Goal: Transaction & Acquisition: Book appointment/travel/reservation

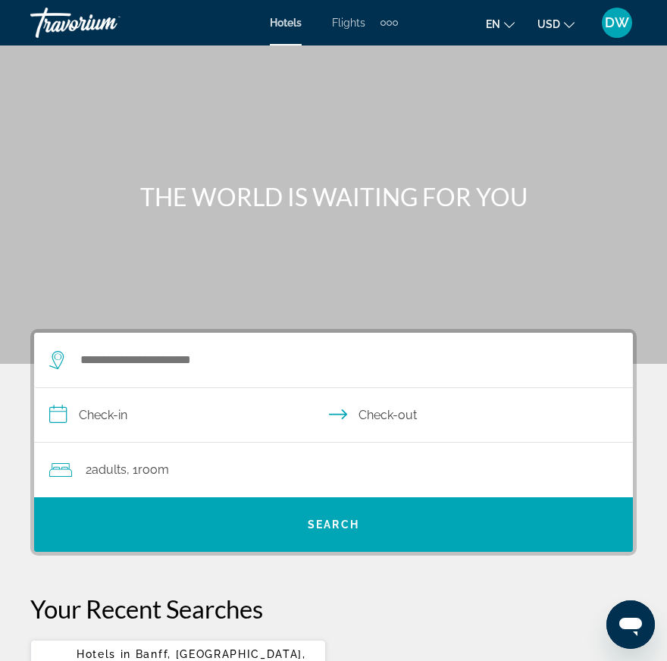
click at [555, 26] on span "USD" at bounding box center [549, 24] width 23 height 12
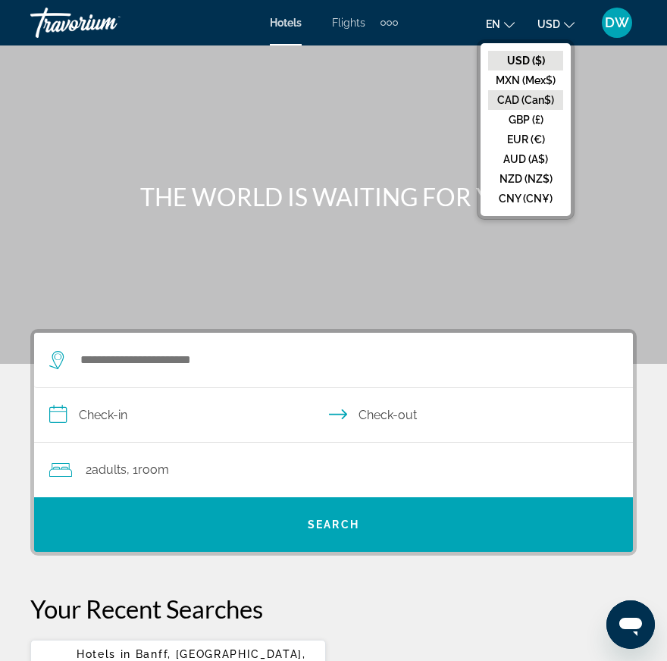
click at [530, 93] on button "CAD (Can$)" at bounding box center [525, 100] width 75 height 20
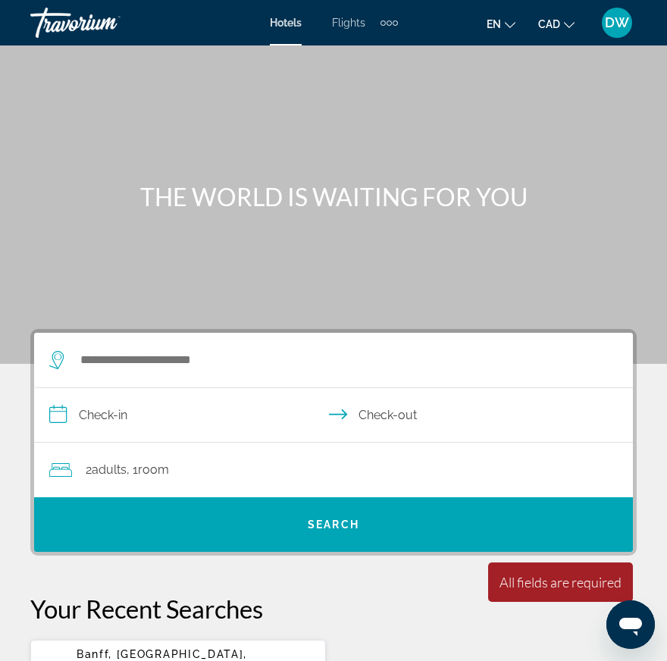
click at [509, 24] on icon "Change language" at bounding box center [510, 25] width 11 height 11
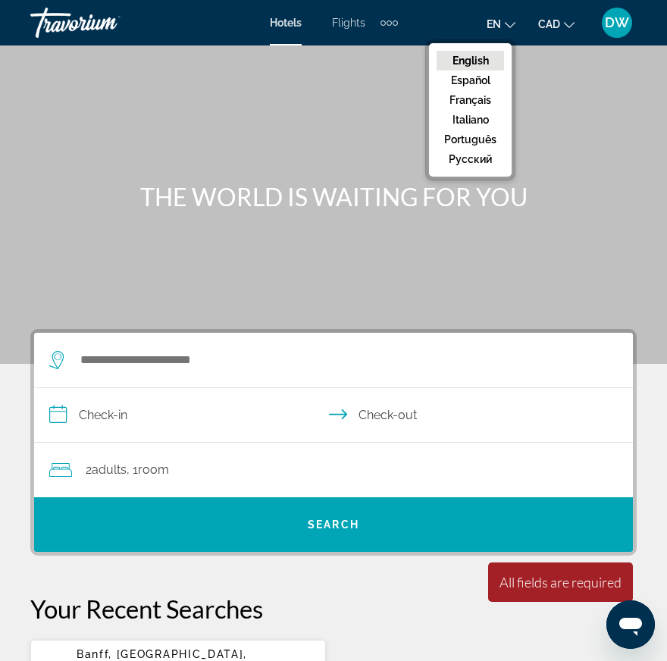
click at [509, 24] on icon "Change language" at bounding box center [510, 25] width 11 height 11
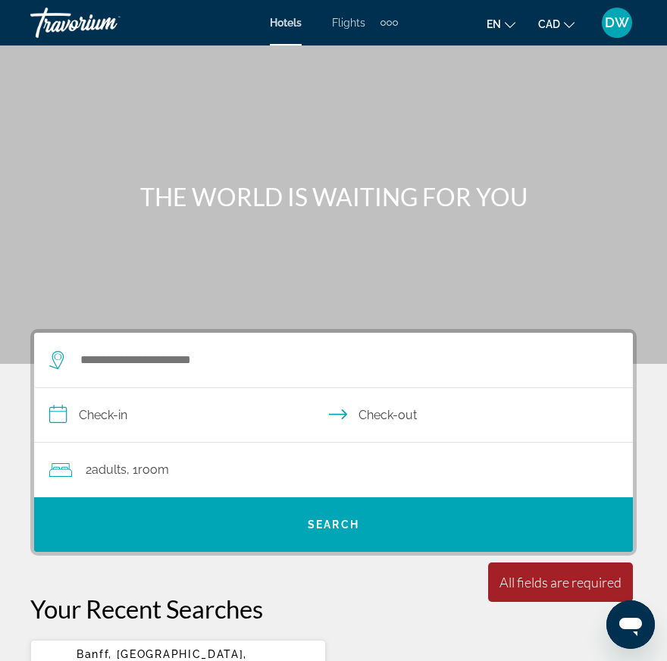
click at [108, 375] on div "Search widget" at bounding box center [326, 360] width 554 height 55
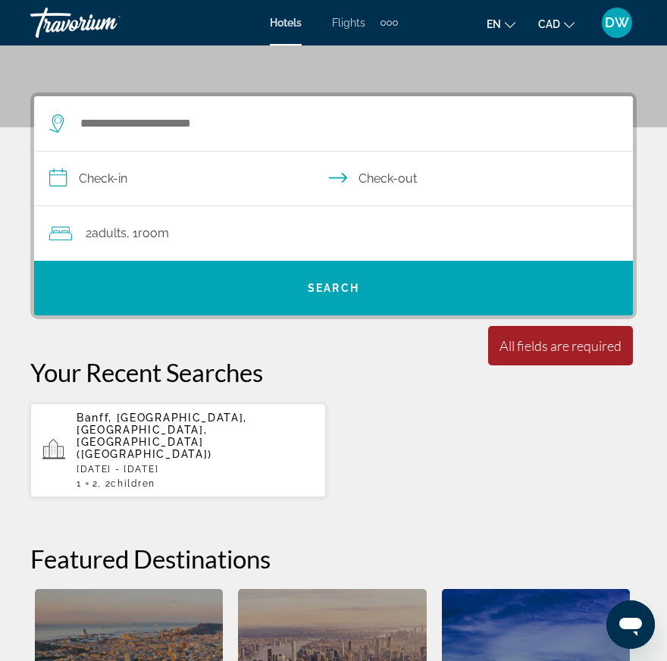
scroll to position [280, 0]
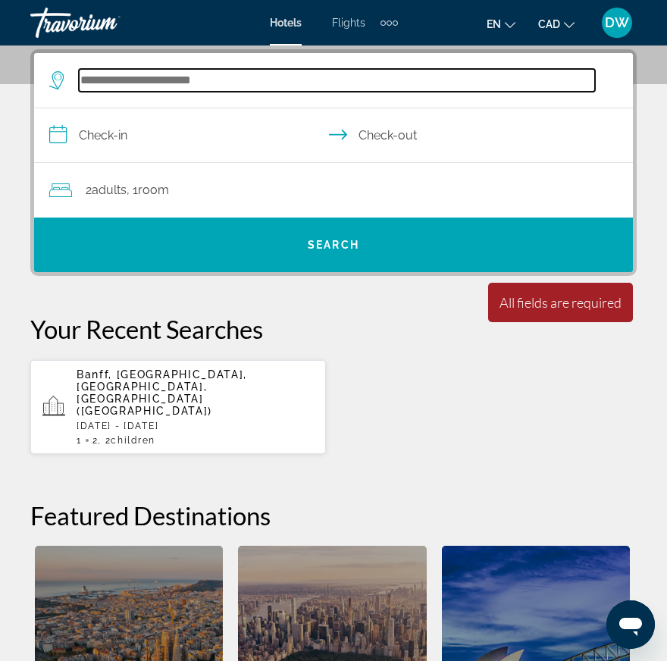
click at [111, 83] on input "Search widget" at bounding box center [337, 80] width 516 height 23
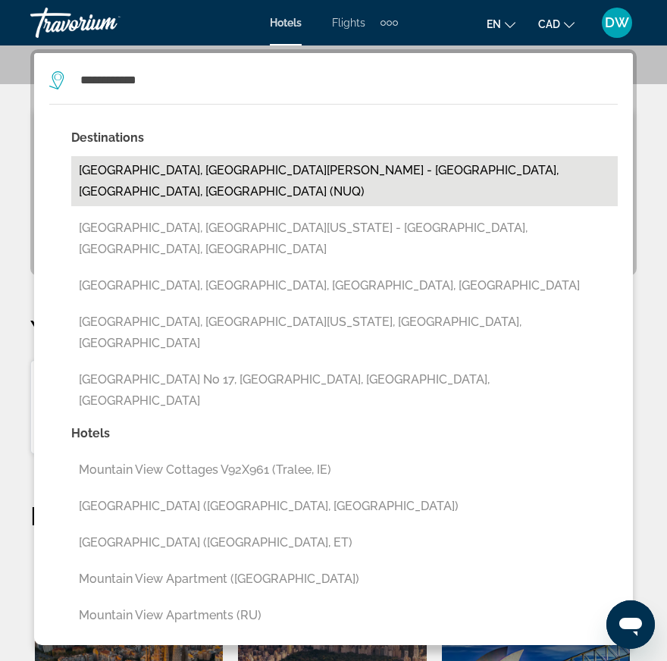
click at [305, 175] on button "[GEOGRAPHIC_DATA], [GEOGRAPHIC_DATA][PERSON_NAME] - [GEOGRAPHIC_DATA], [GEOGRAP…" at bounding box center [344, 181] width 547 height 50
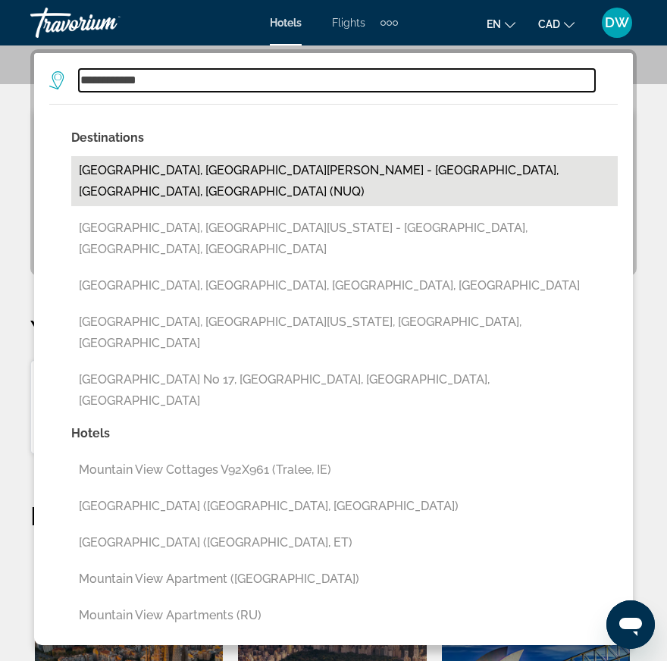
type input "**********"
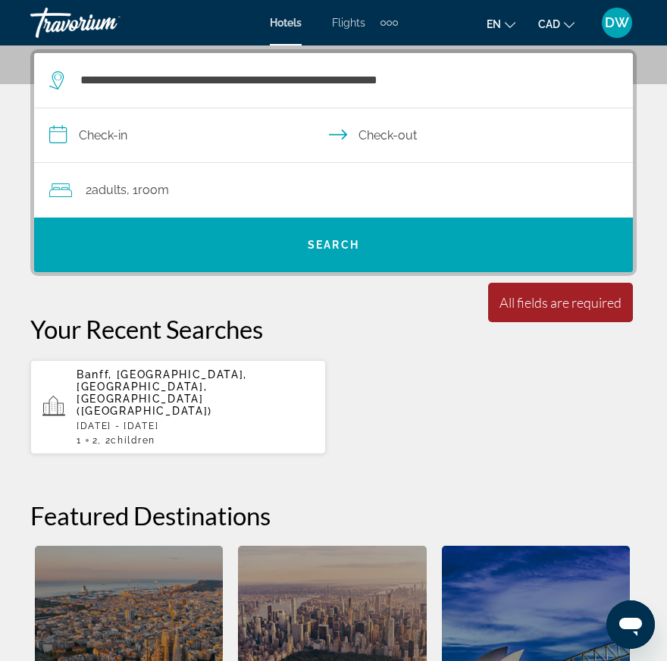
click at [104, 133] on input "**********" at bounding box center [336, 137] width 605 height 58
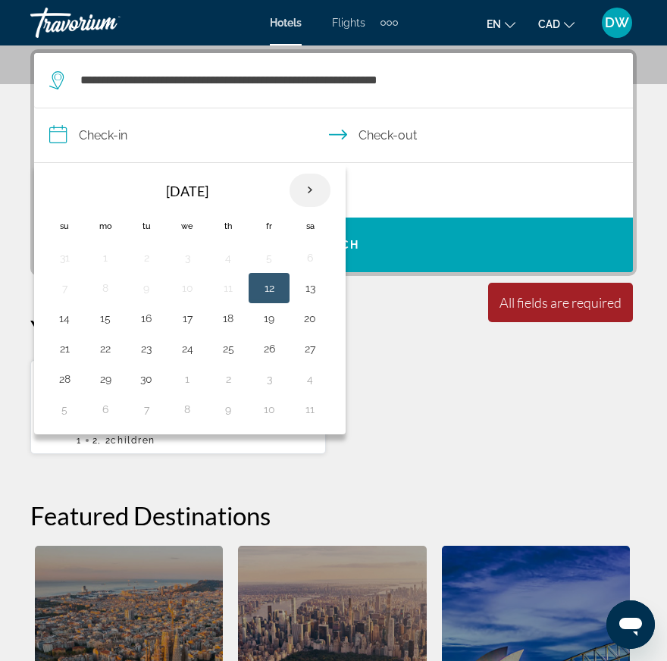
click at [314, 187] on th "Next month" at bounding box center [310, 190] width 41 height 33
click at [190, 283] on button "8" at bounding box center [187, 288] width 24 height 21
click at [189, 289] on button "8" at bounding box center [187, 288] width 24 height 21
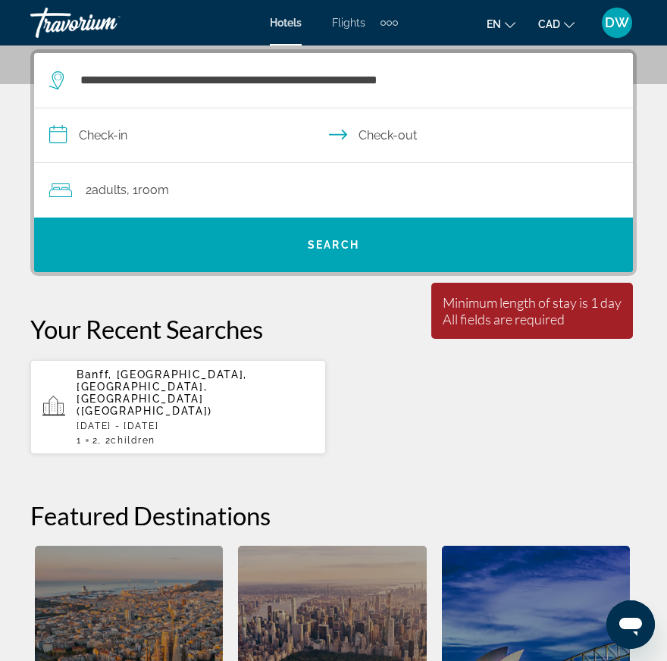
click at [124, 144] on input "**********" at bounding box center [336, 137] width 605 height 58
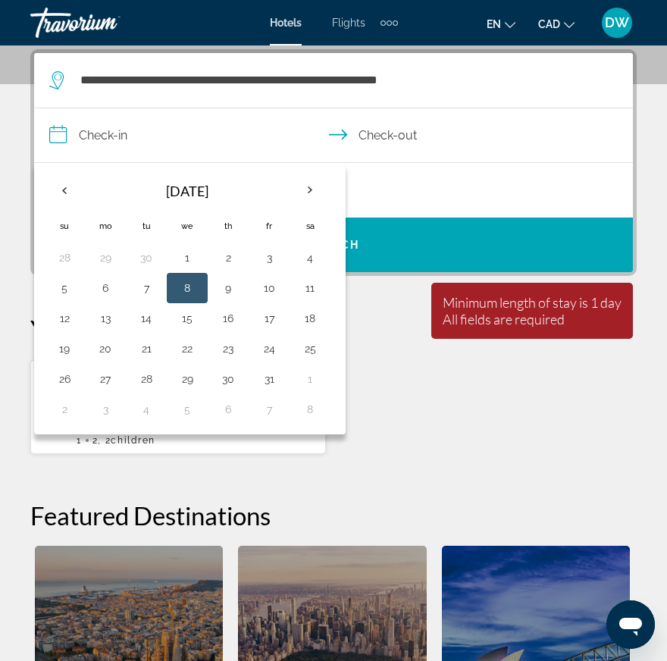
click at [185, 293] on button "8" at bounding box center [187, 288] width 24 height 21
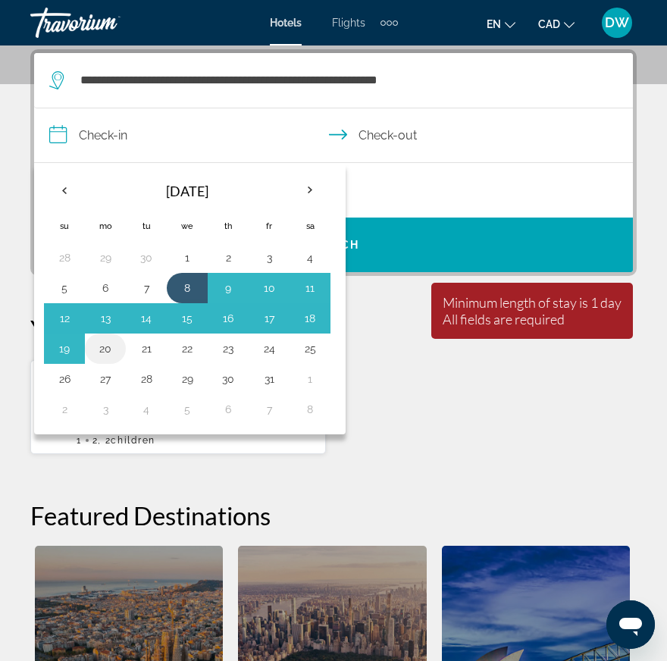
click at [103, 351] on button "20" at bounding box center [105, 348] width 24 height 21
type input "**********"
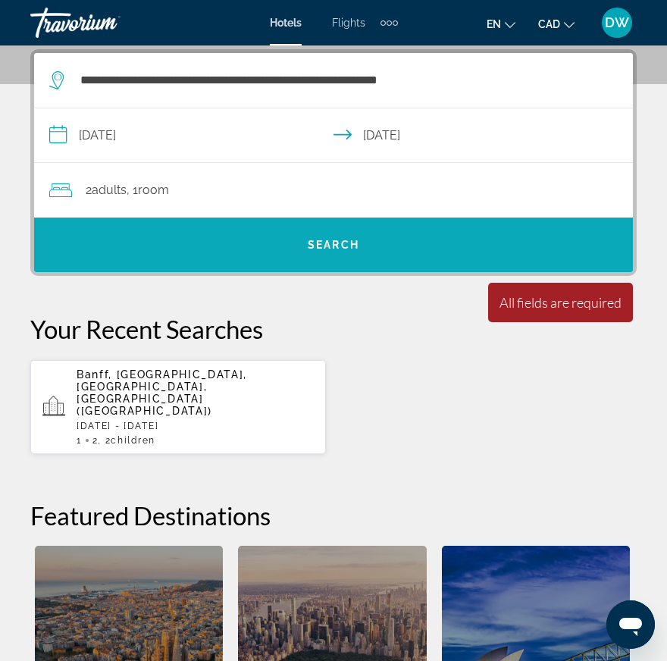
click at [338, 239] on span "Search" at bounding box center [334, 245] width 52 height 12
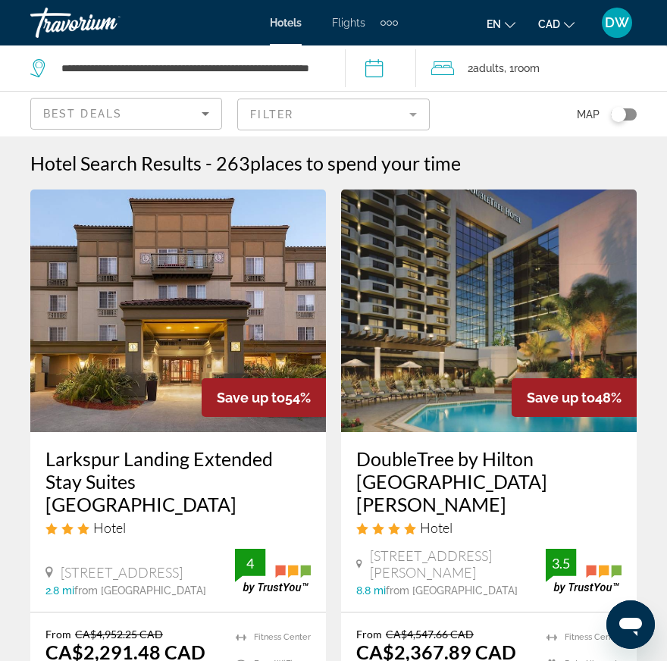
click at [375, 63] on input "**********" at bounding box center [384, 70] width 78 height 50
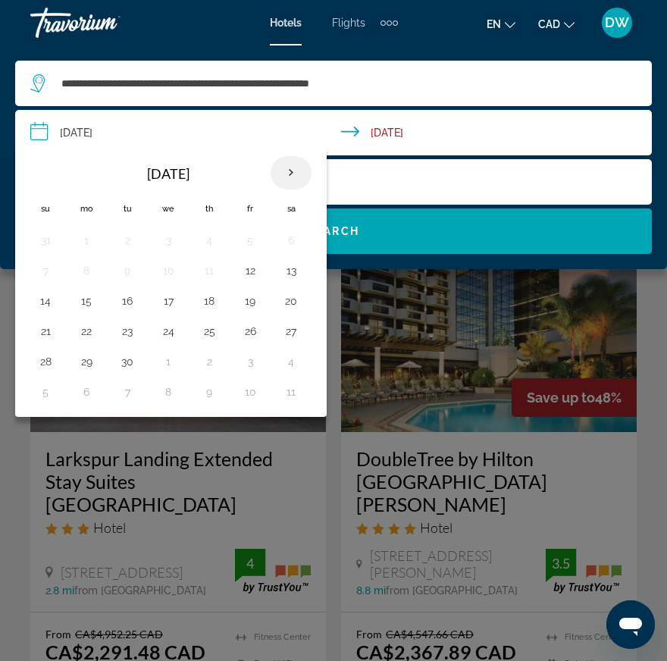
click at [298, 169] on th "Next month" at bounding box center [291, 172] width 41 height 33
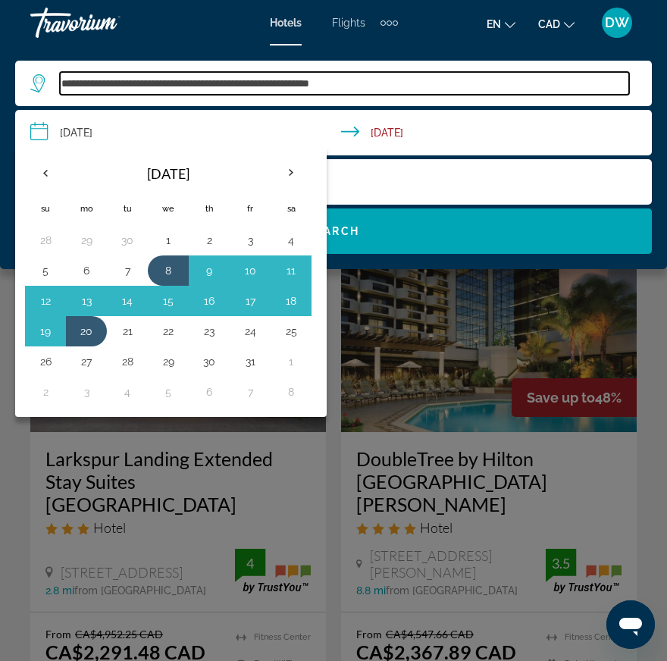
click at [430, 72] on input "**********" at bounding box center [344, 83] width 569 height 23
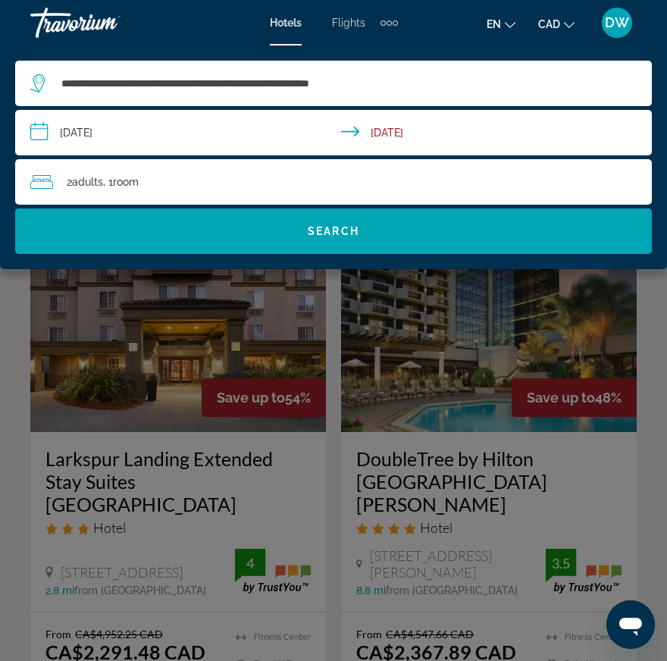
click at [186, 180] on div "2 Adult Adults , 1 Room rooms" at bounding box center [341, 181] width 622 height 21
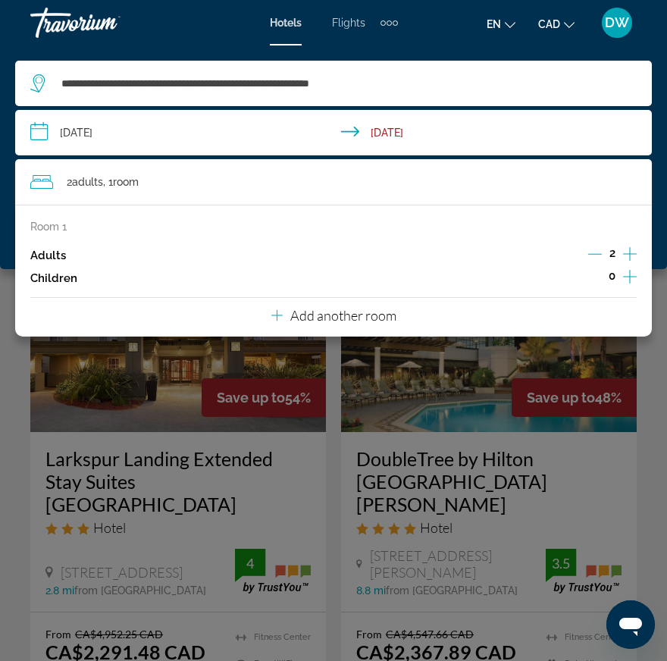
click at [259, 384] on div "Main content" at bounding box center [333, 330] width 667 height 661
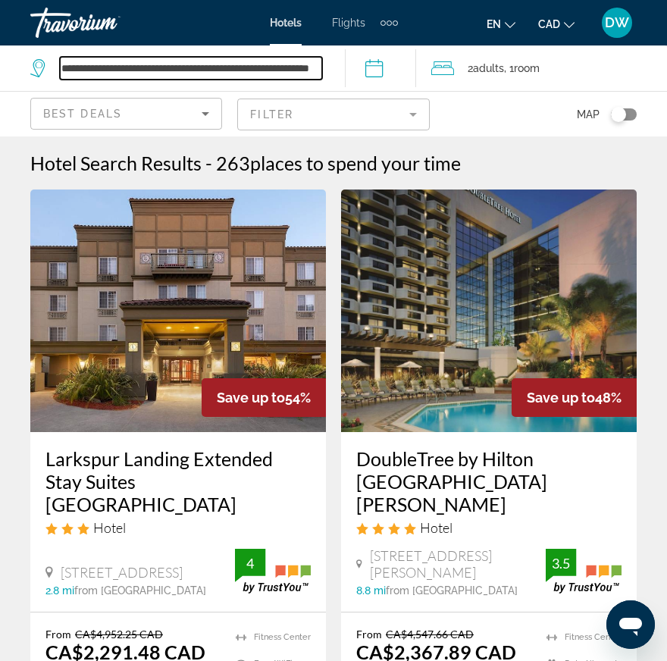
click at [266, 74] on input "**********" at bounding box center [191, 68] width 262 height 23
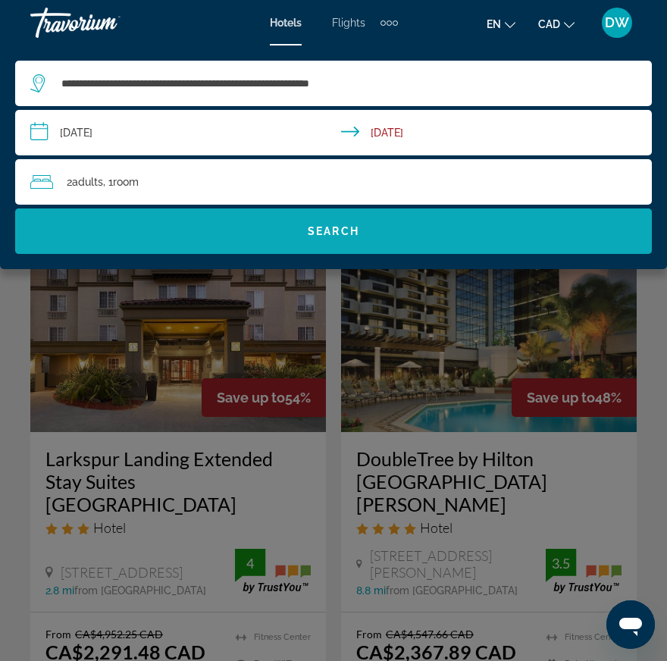
click at [325, 238] on span "Search widget" at bounding box center [333, 231] width 637 height 36
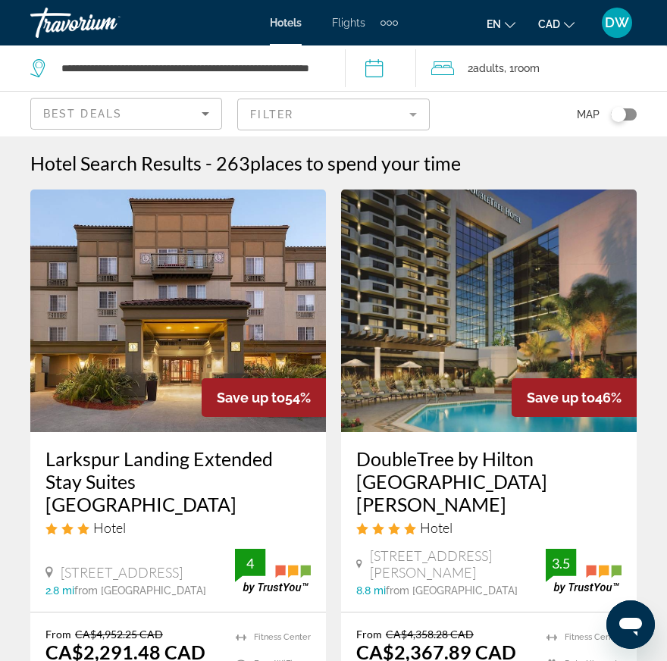
click at [626, 115] on div "Toggle map" at bounding box center [618, 114] width 15 height 15
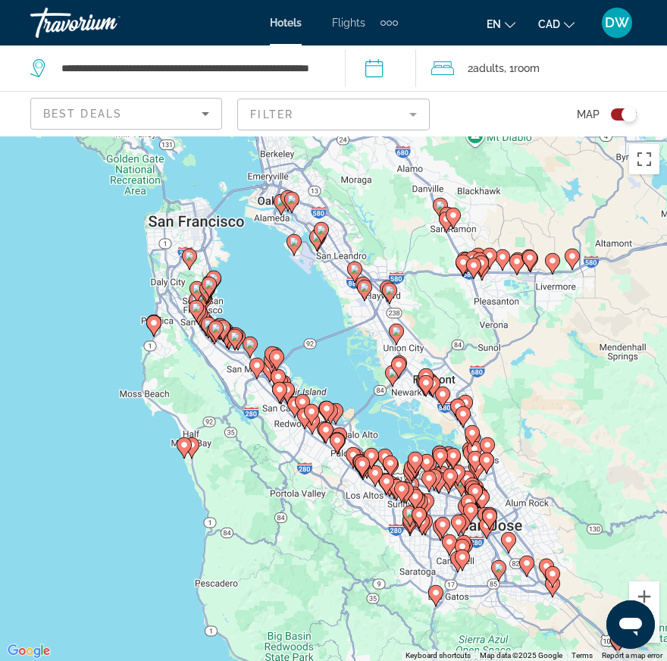
drag, startPoint x: 428, startPoint y: 385, endPoint x: 358, endPoint y: 287, distance: 120.8
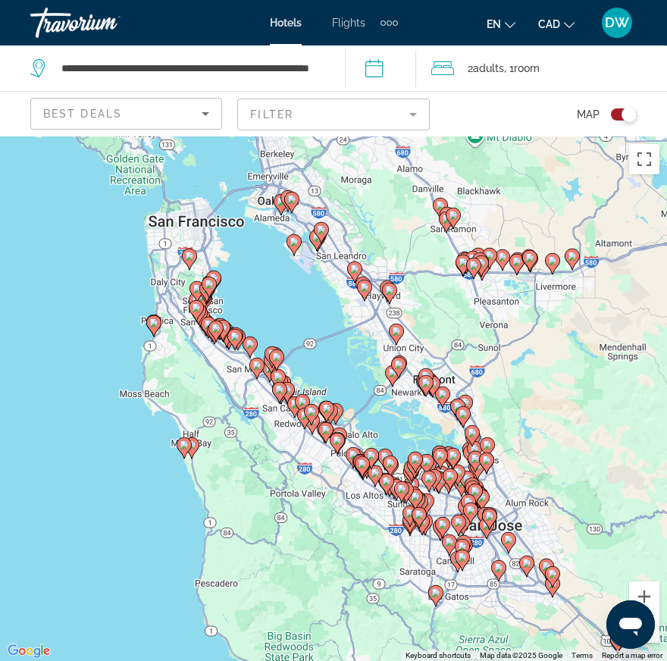
click at [358, 287] on g "Main content" at bounding box center [364, 290] width 15 height 21
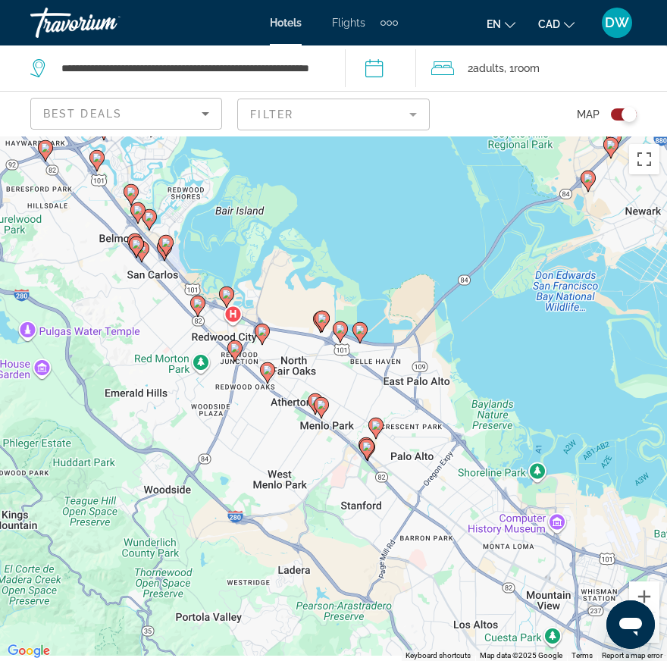
drag, startPoint x: 240, startPoint y: 458, endPoint x: 118, endPoint y: 136, distance: 344.4
click at [118, 136] on div "**********" at bounding box center [333, 466] width 667 height 661
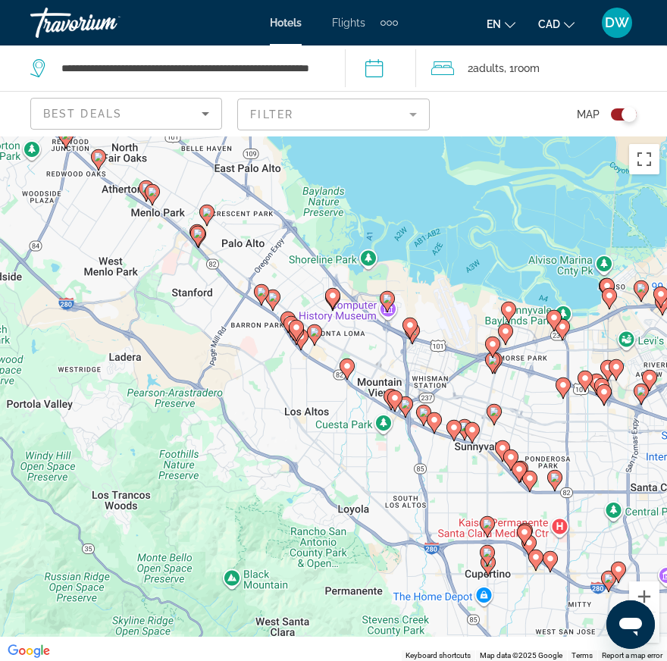
drag, startPoint x: 300, startPoint y: 391, endPoint x: 137, endPoint y: 180, distance: 266.5
click at [146, 185] on icon "Main content" at bounding box center [153, 195] width 14 height 20
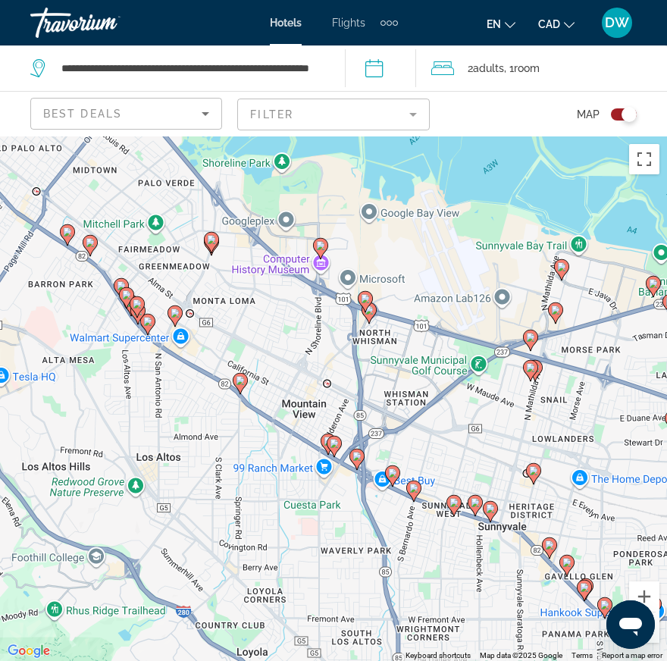
drag, startPoint x: 416, startPoint y: 331, endPoint x: 312, endPoint y: 381, distance: 114.6
click at [312, 381] on div "To activate drag with keyboard, press Alt + Enter. Once in keyboard drag state,…" at bounding box center [333, 398] width 667 height 525
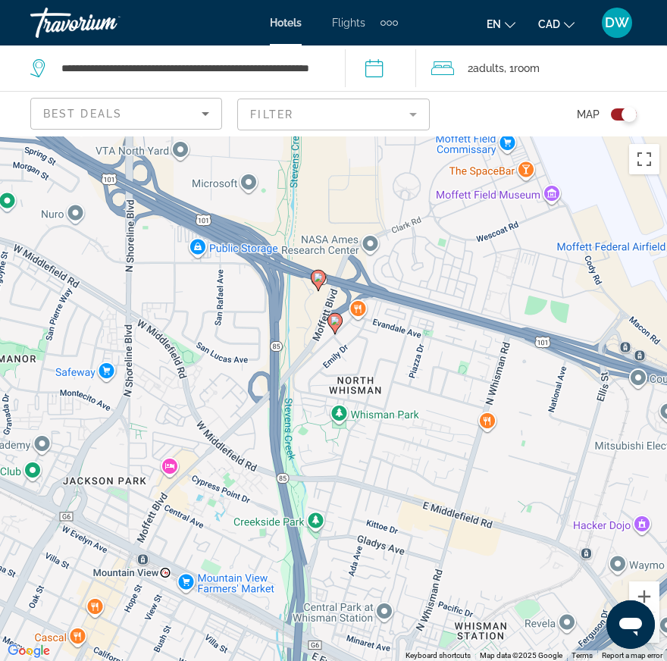
click at [322, 281] on image "Main content" at bounding box center [318, 277] width 9 height 9
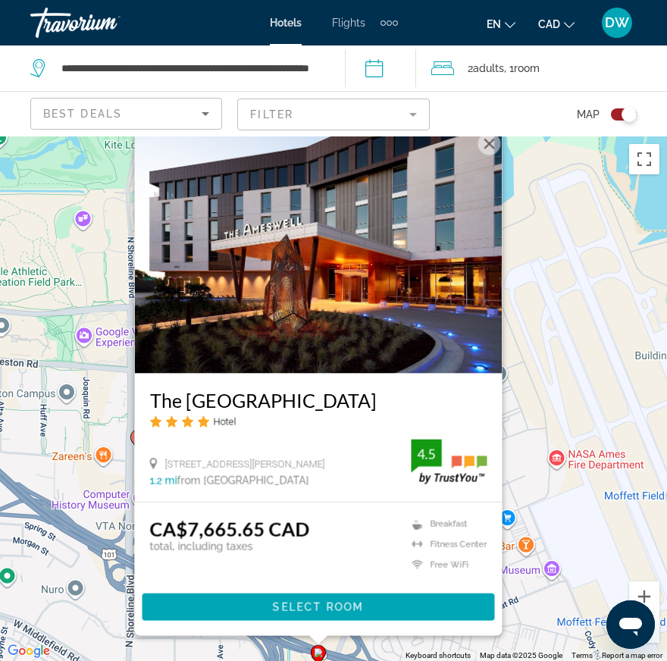
click at [547, 513] on div "To activate drag with keyboard, press Alt + Enter. Once in keyboard drag state,…" at bounding box center [333, 398] width 667 height 525
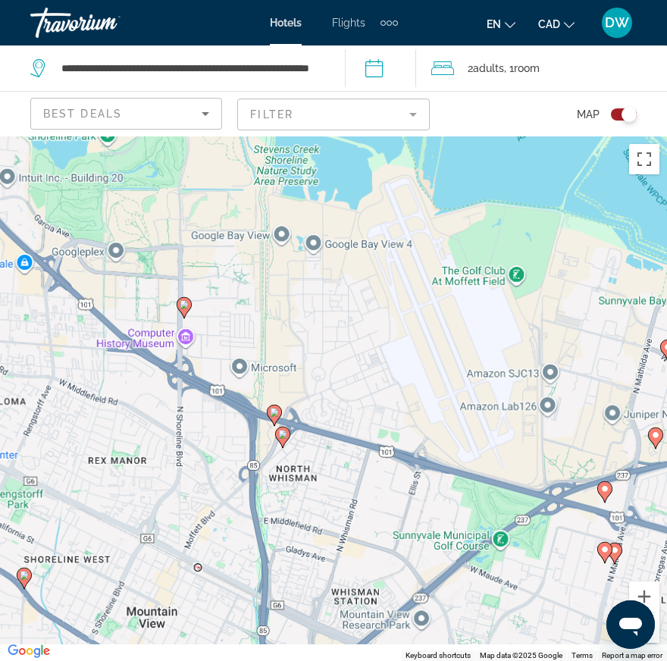
drag, startPoint x: 385, startPoint y: 532, endPoint x: 292, endPoint y: 323, distance: 229.1
click at [292, 323] on div "To activate drag with keyboard, press Alt + Enter. Once in keyboard drag state,…" at bounding box center [333, 398] width 667 height 525
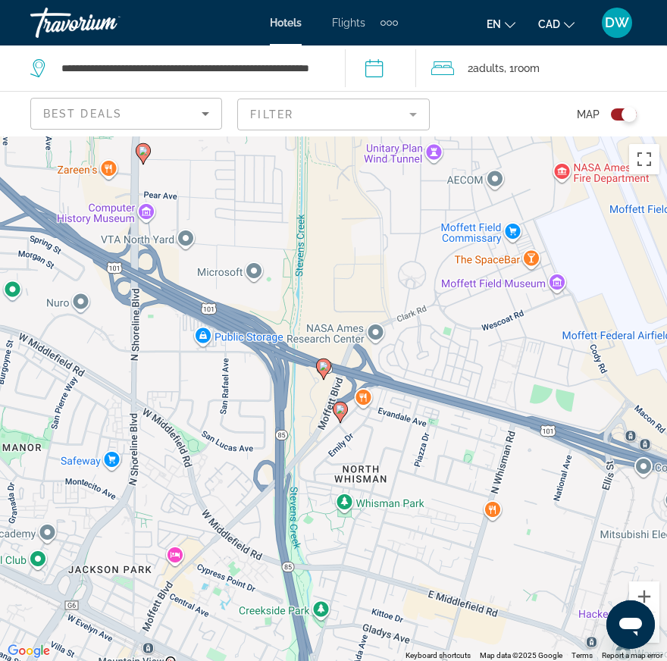
drag, startPoint x: 305, startPoint y: 468, endPoint x: 275, endPoint y: 394, distance: 79.3
click at [275, 394] on div "To activate drag with keyboard, press Alt + Enter. Once in keyboard drag state,…" at bounding box center [333, 398] width 667 height 525
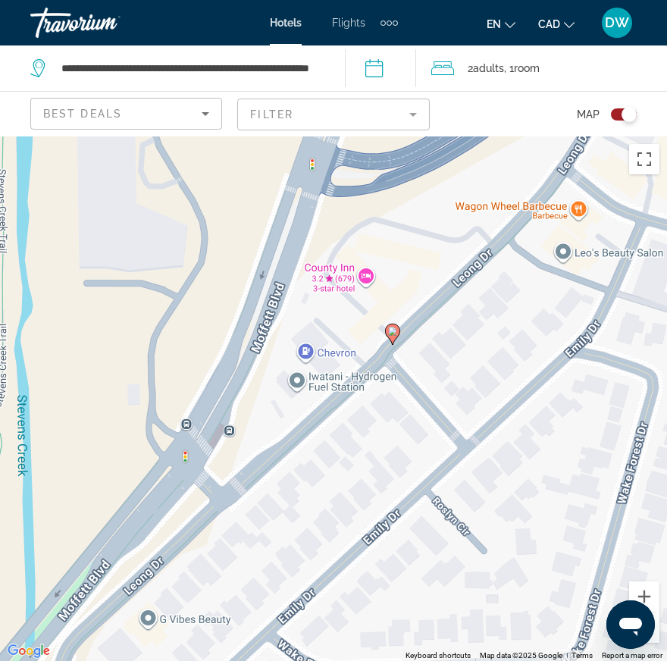
click at [394, 329] on image "Main content" at bounding box center [392, 331] width 9 height 9
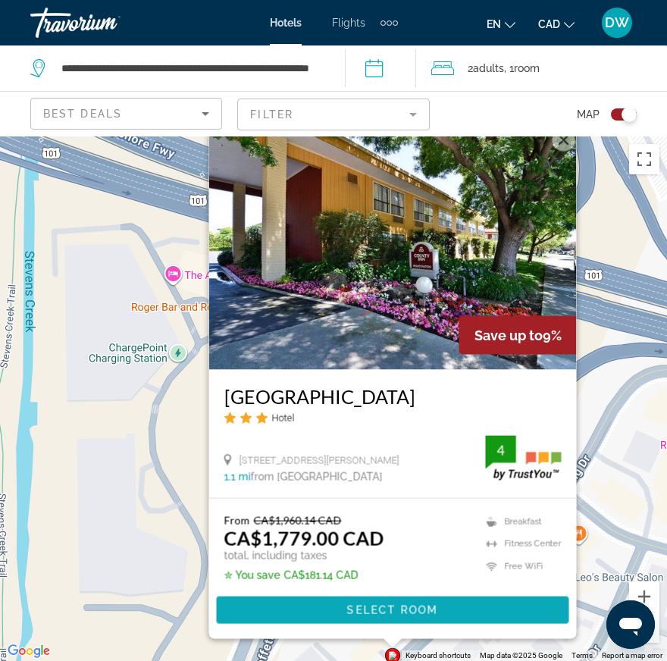
click at [375, 607] on span "Select Room" at bounding box center [392, 610] width 91 height 12
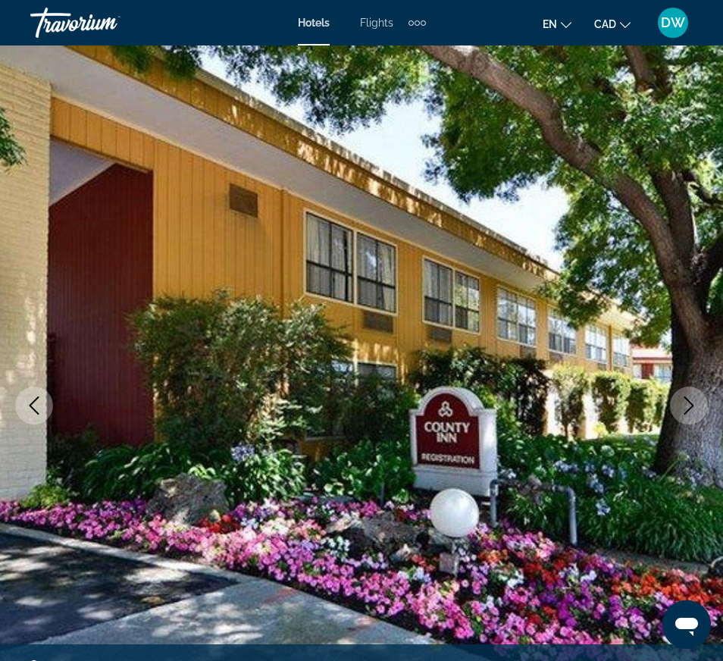
click at [278, 212] on img "Main content" at bounding box center [361, 405] width 723 height 720
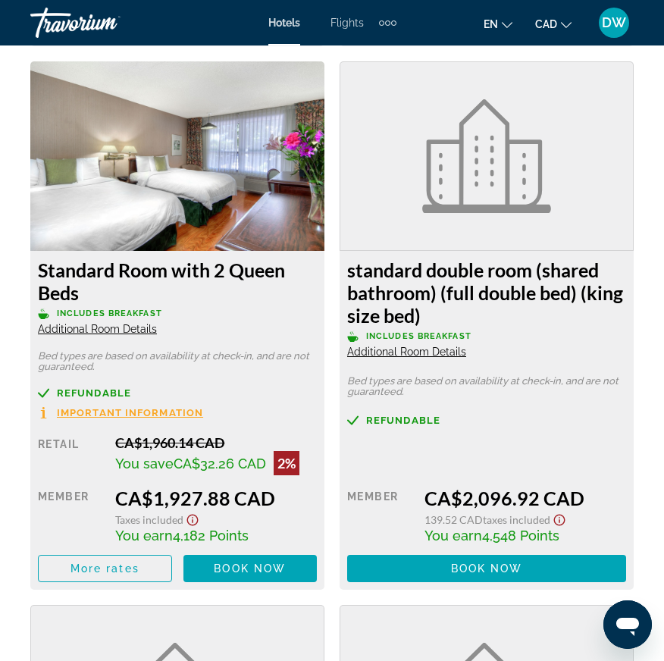
scroll to position [3182, 0]
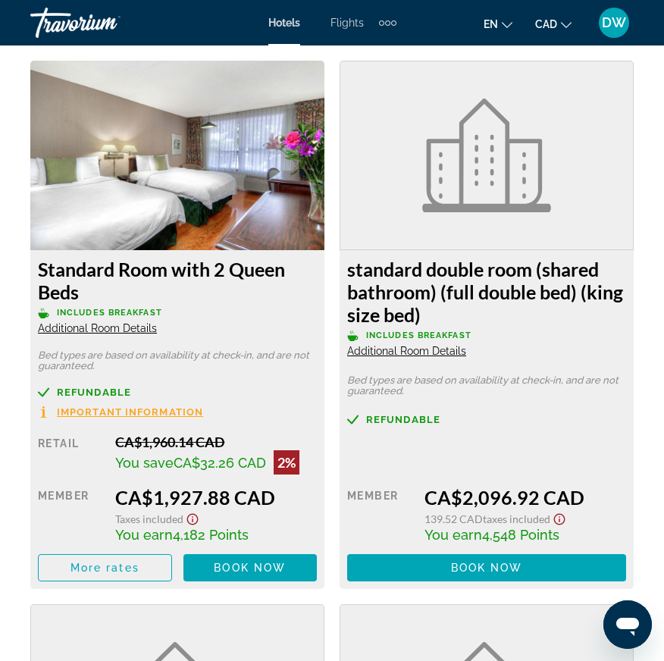
click at [158, 413] on span "Important Information" at bounding box center [130, 412] width 146 height 10
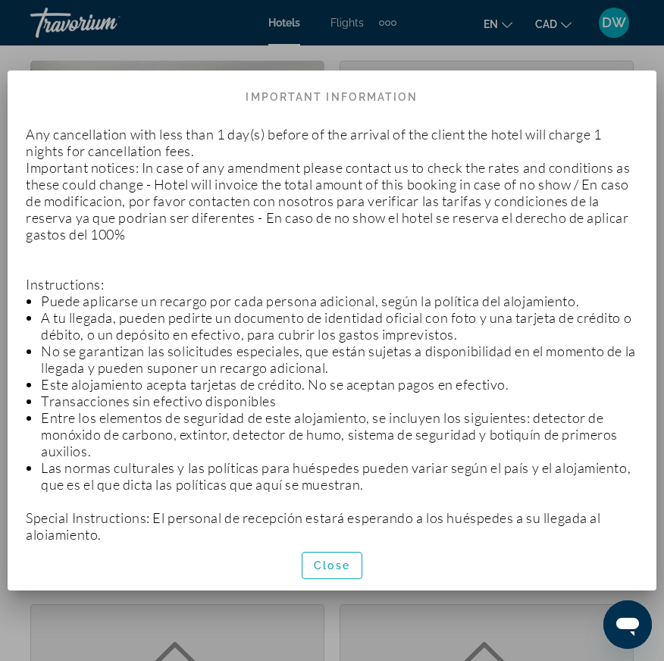
scroll to position [0, 0]
click at [353, 562] on span "button" at bounding box center [332, 565] width 59 height 36
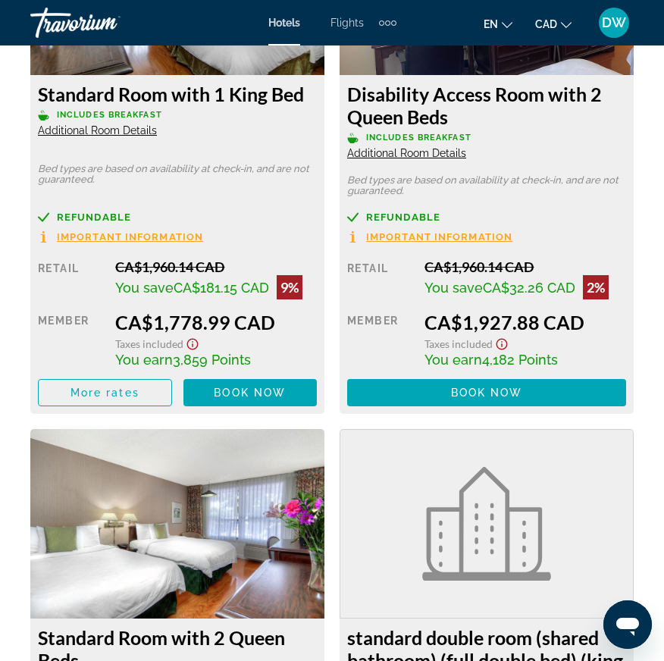
scroll to position [3156, 0]
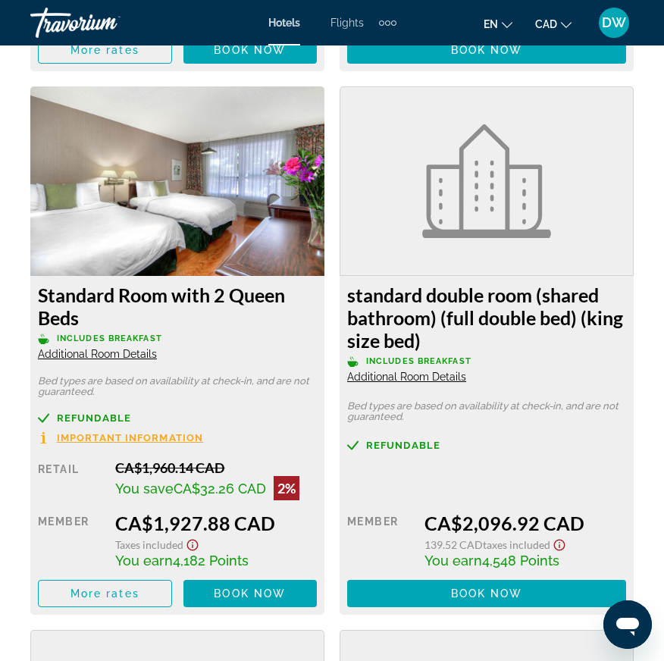
click at [53, 438] on button "Important Information" at bounding box center [120, 437] width 165 height 13
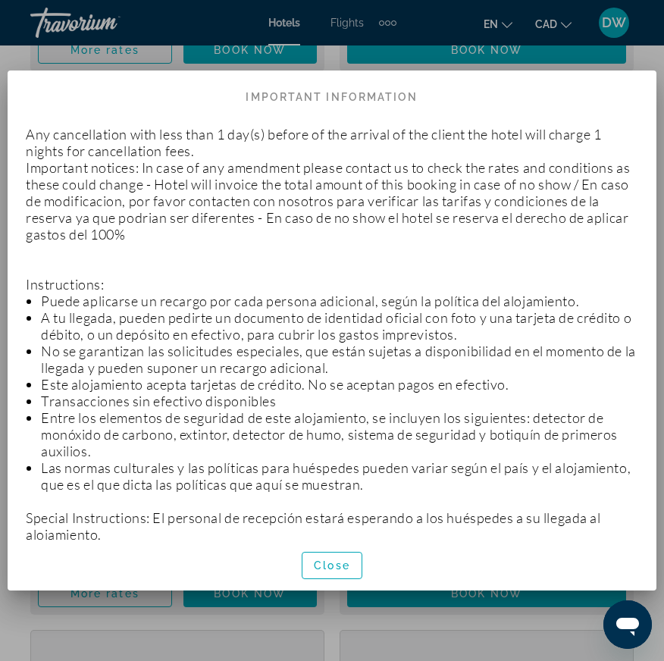
scroll to position [0, 0]
click at [18, 53] on div at bounding box center [332, 330] width 664 height 661
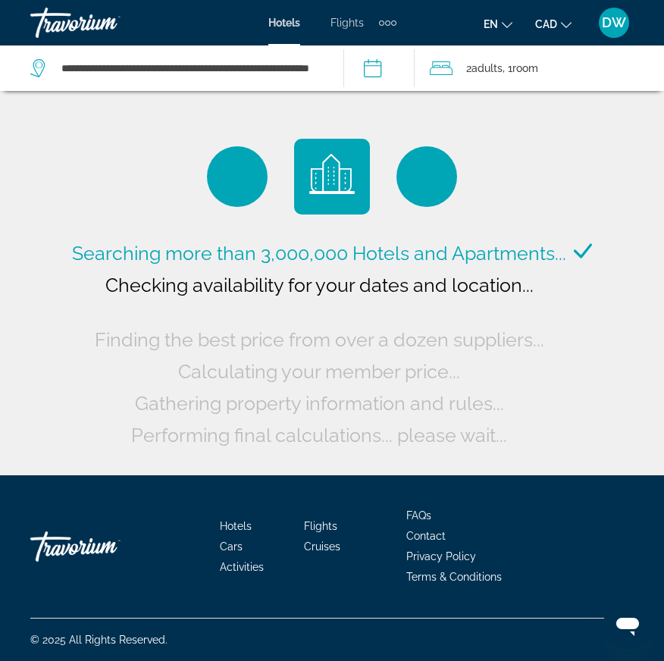
click at [503, 77] on span "2 Adult Adults" at bounding box center [484, 68] width 36 height 21
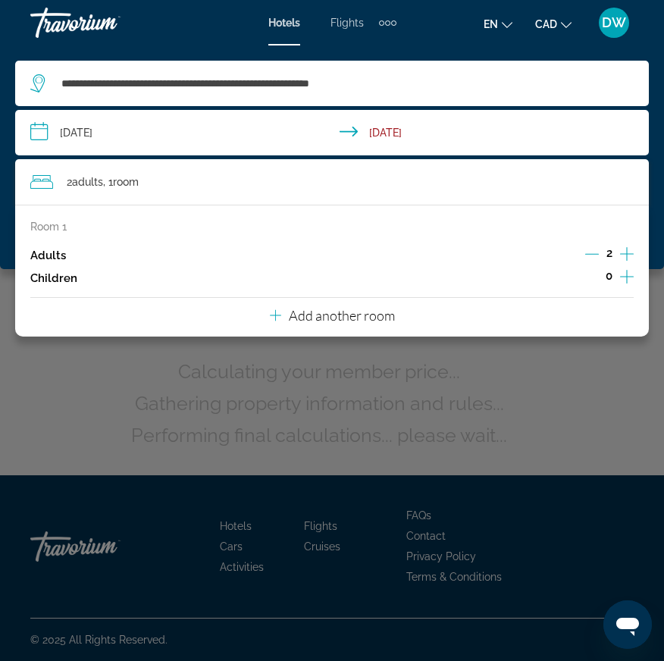
click at [626, 275] on icon "Increment children" at bounding box center [627, 277] width 14 height 18
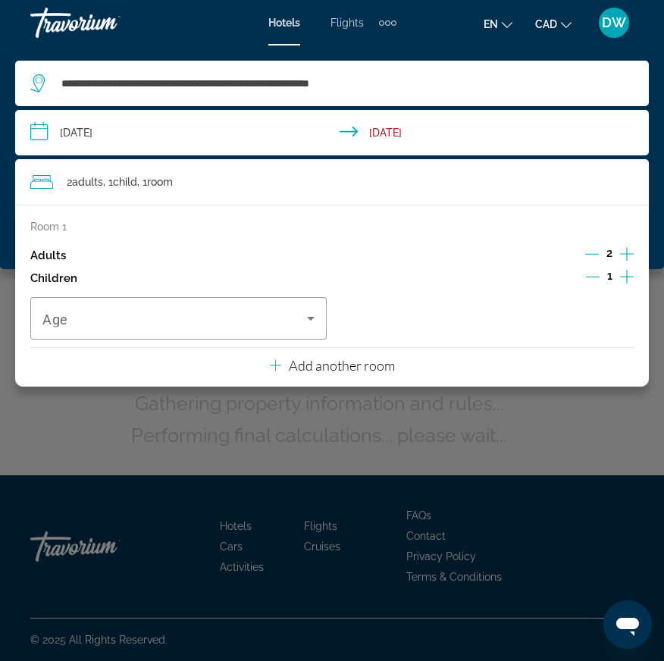
click at [626, 275] on icon "Increment children" at bounding box center [627, 277] width 14 height 18
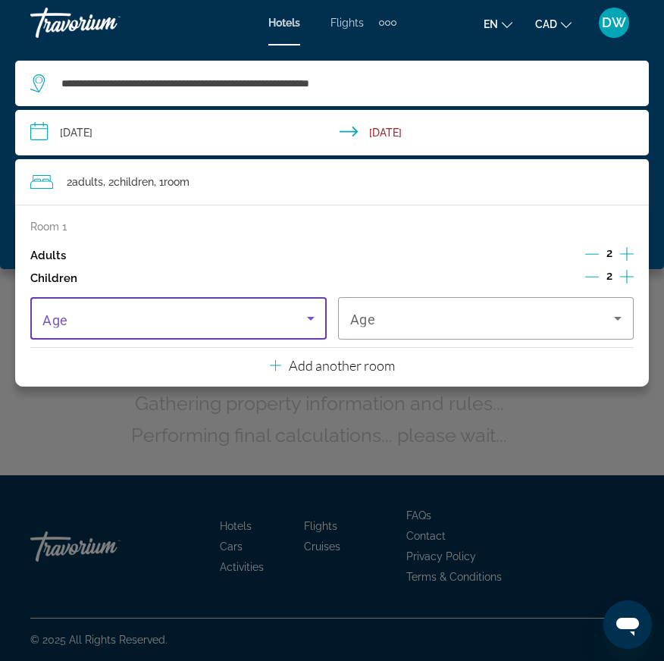
click at [171, 321] on span "Travelers: 2 adults, 2 children" at bounding box center [174, 318] width 265 height 18
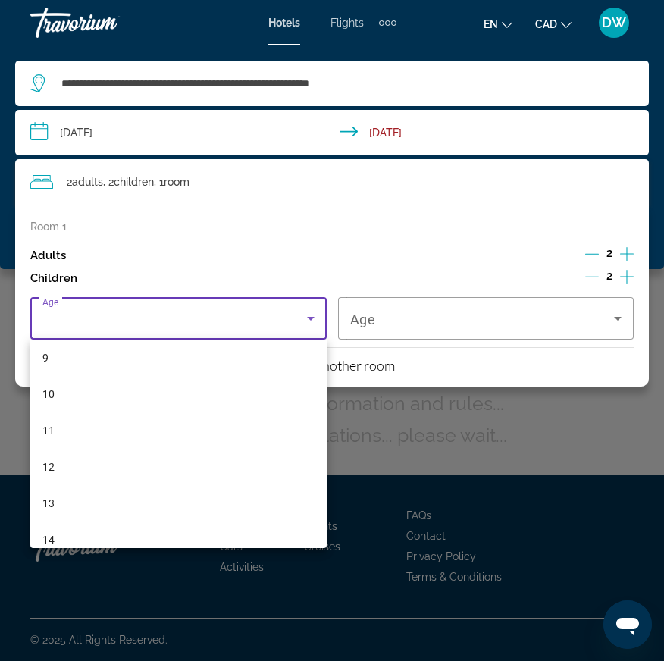
scroll to position [335, 0]
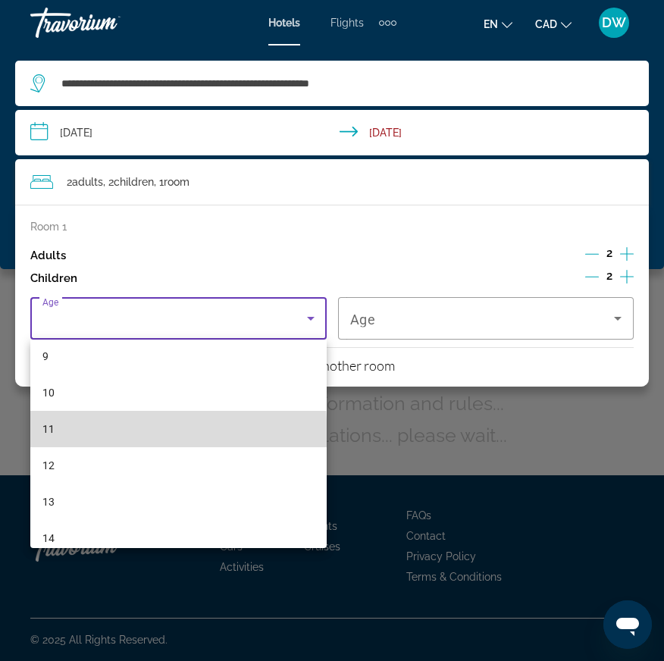
click at [61, 438] on mat-option "11" at bounding box center [178, 429] width 296 height 36
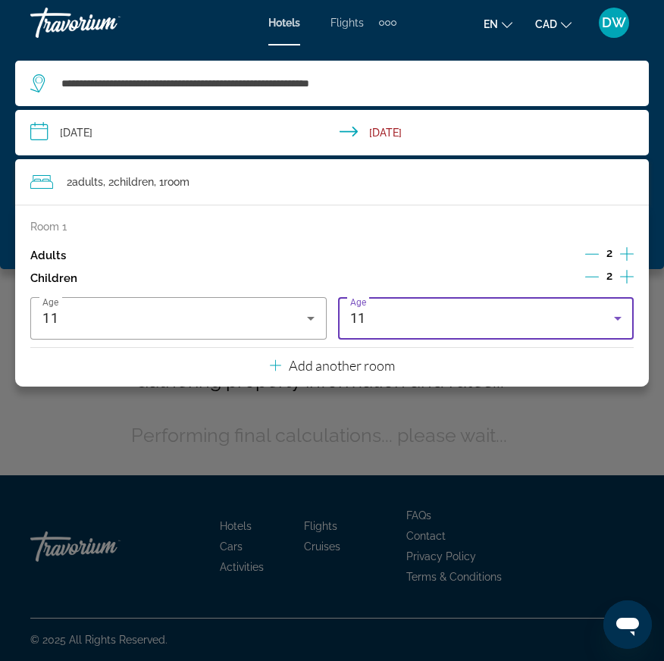
click at [404, 316] on div "11" at bounding box center [482, 318] width 265 height 18
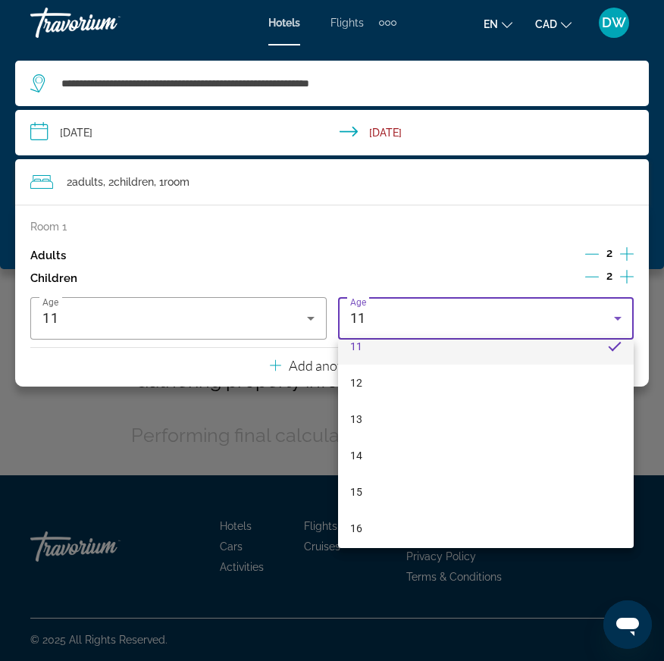
scroll to position [429, 0]
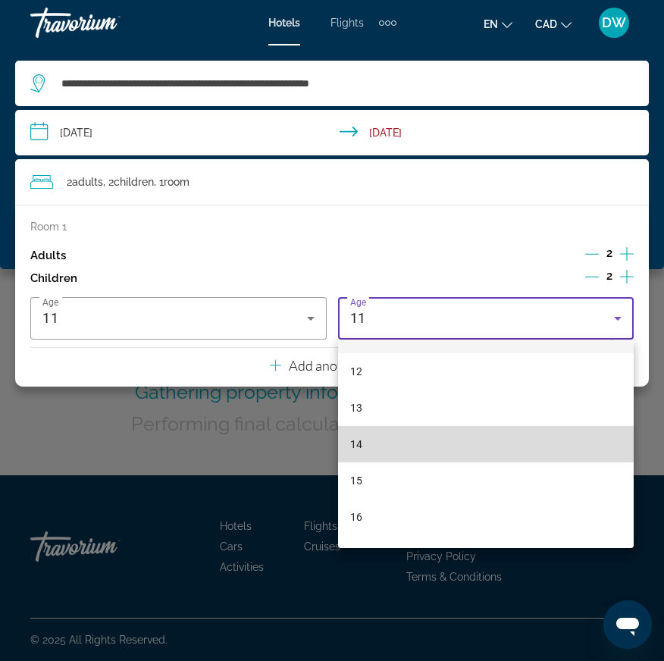
click at [362, 453] on mat-option "14" at bounding box center [486, 444] width 296 height 36
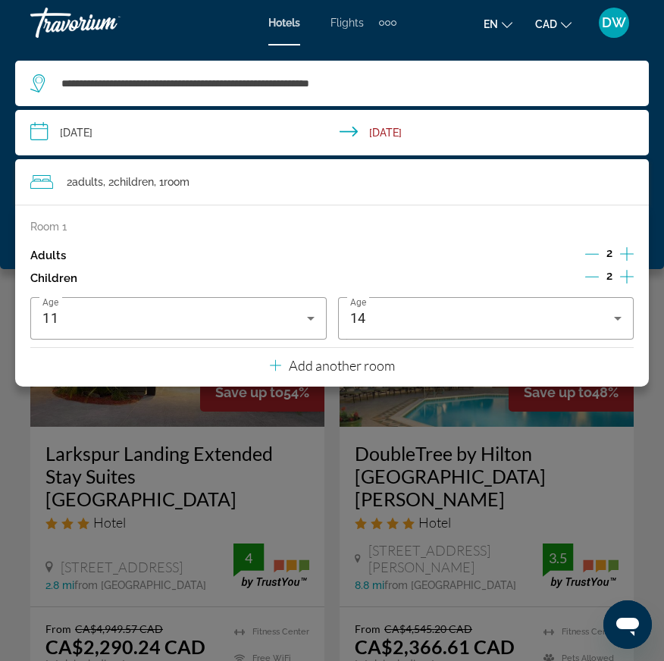
scroll to position [0, 0]
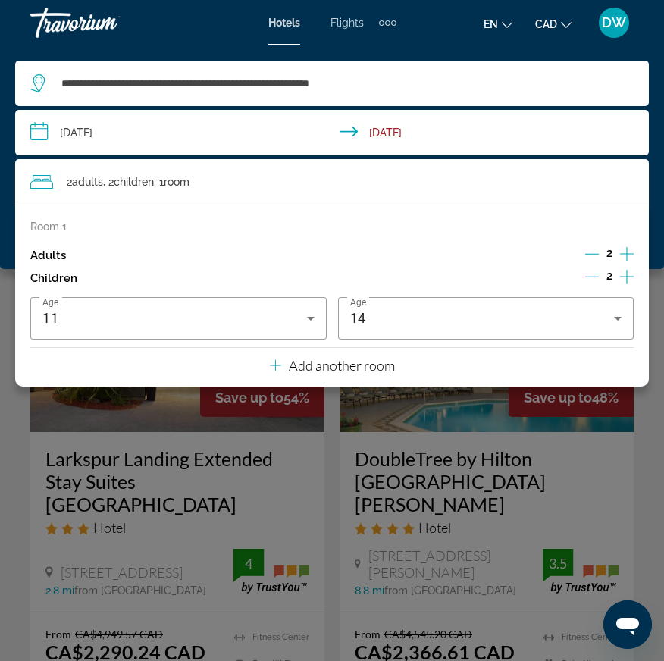
click at [6, 413] on div "Main content" at bounding box center [332, 330] width 664 height 661
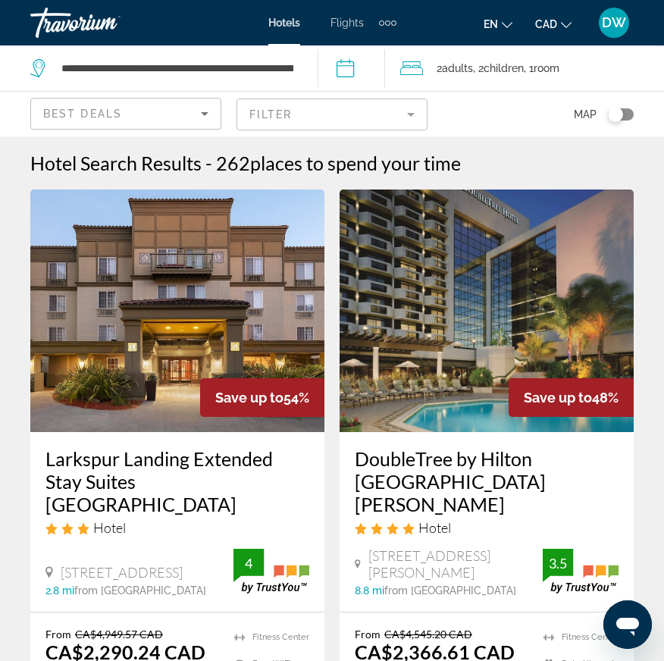
click at [621, 116] on div "Toggle map" at bounding box center [615, 114] width 15 height 15
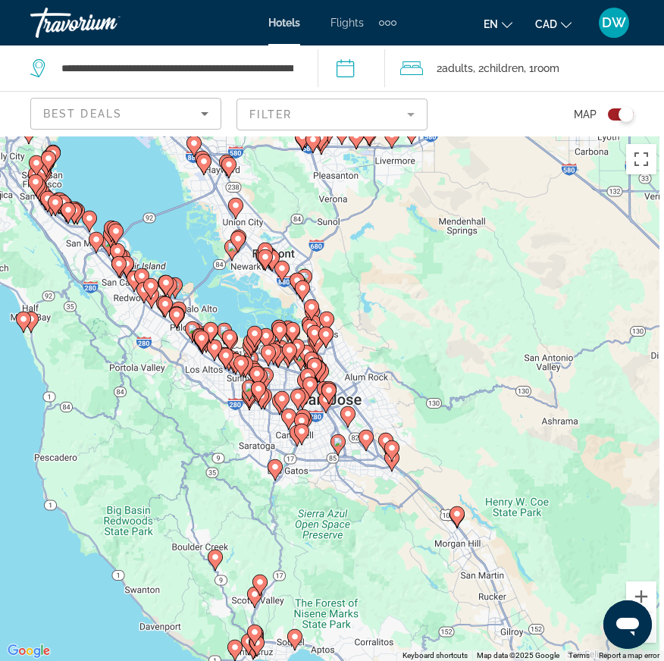
drag, startPoint x: 428, startPoint y: 481, endPoint x: 319, endPoint y: 478, distance: 108.5
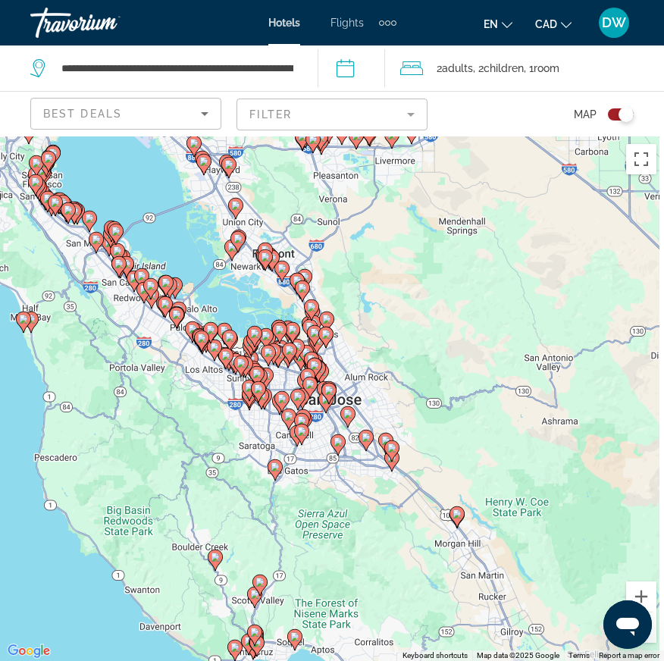
click at [319, 478] on div "To activate drag with keyboard, press Alt + Enter. Once in keyboard drag state,…" at bounding box center [332, 398] width 664 height 525
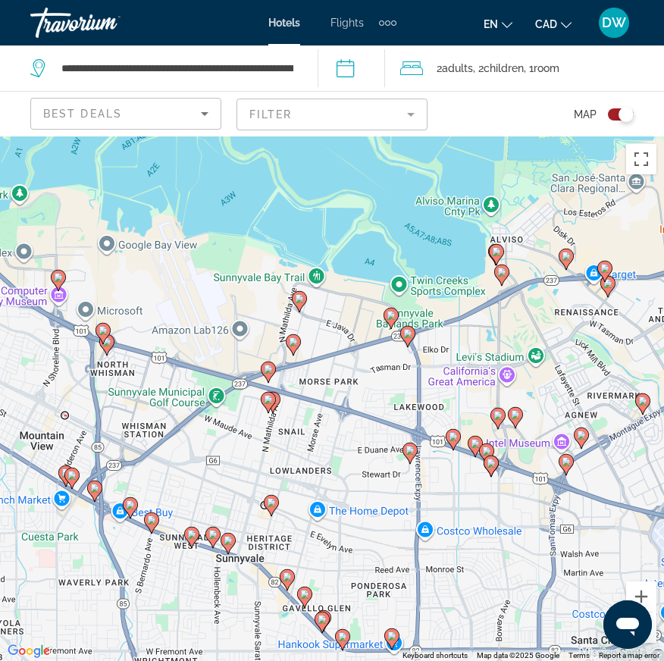
drag, startPoint x: 193, startPoint y: 340, endPoint x: 340, endPoint y: 504, distance: 220.2
click at [340, 504] on div "To activate drag with keyboard, press Alt + Enter. Once in keyboard drag state,…" at bounding box center [332, 398] width 664 height 525
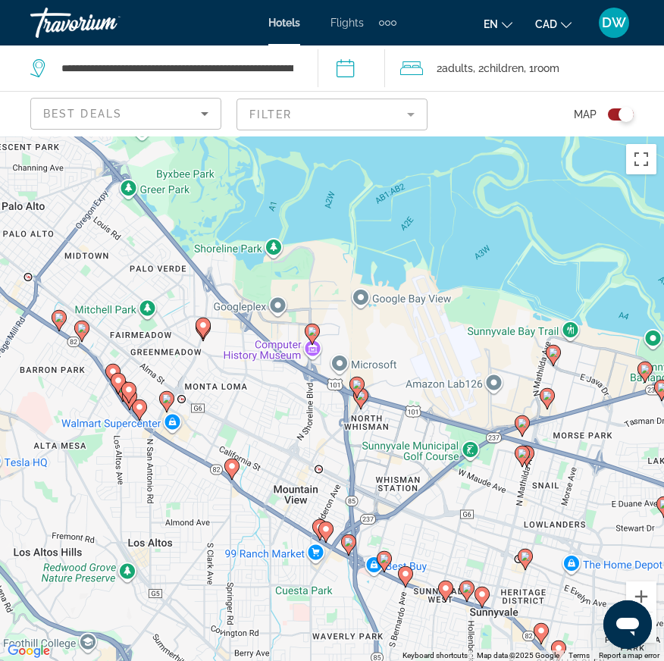
drag, startPoint x: 280, startPoint y: 390, endPoint x: 495, endPoint y: 296, distance: 235.0
click at [495, 296] on div "To activate drag with keyboard, press Alt + Enter. Once in keyboard drag state,…" at bounding box center [332, 398] width 664 height 525
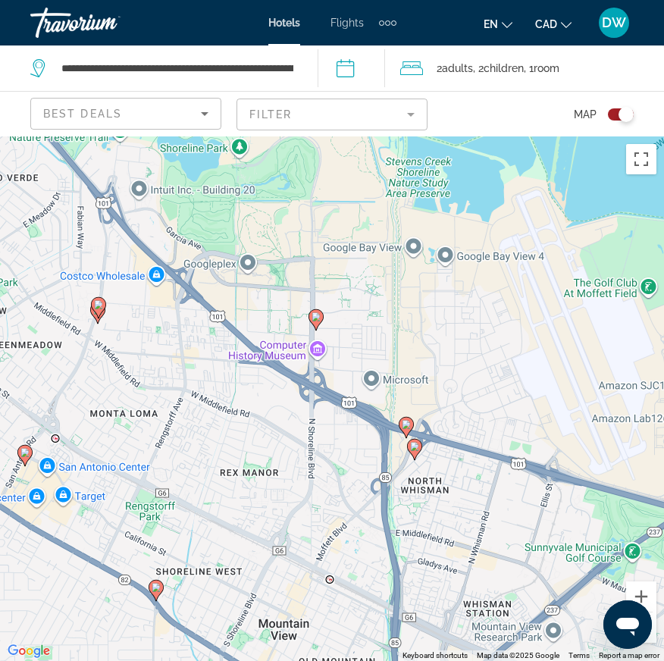
drag, startPoint x: 244, startPoint y: 392, endPoint x: 286, endPoint y: 392, distance: 41.7
click at [286, 392] on div "To activate drag with keyboard, press Alt + Enter. Once in keyboard drag state,…" at bounding box center [332, 398] width 664 height 525
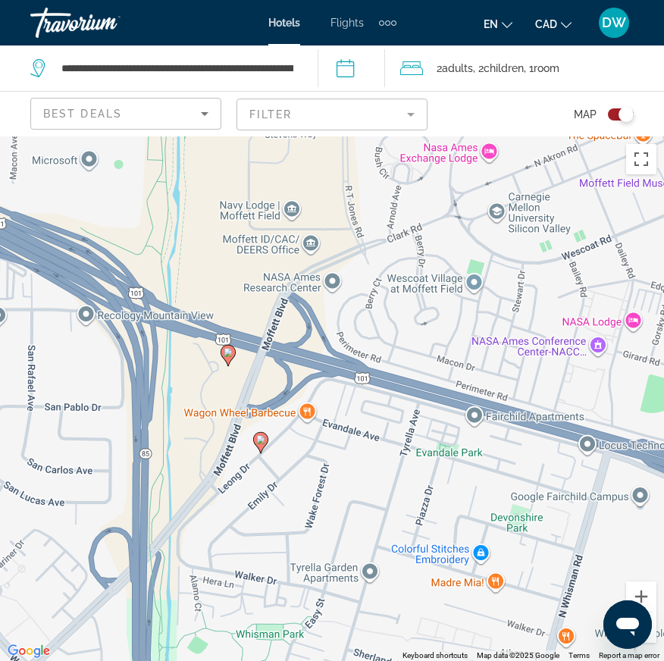
drag, startPoint x: 401, startPoint y: 329, endPoint x: 221, endPoint y: 632, distance: 351.9
click at [221, 632] on div "To activate drag with keyboard, press Alt + Enter. Once in keyboard drag state,…" at bounding box center [332, 398] width 664 height 525
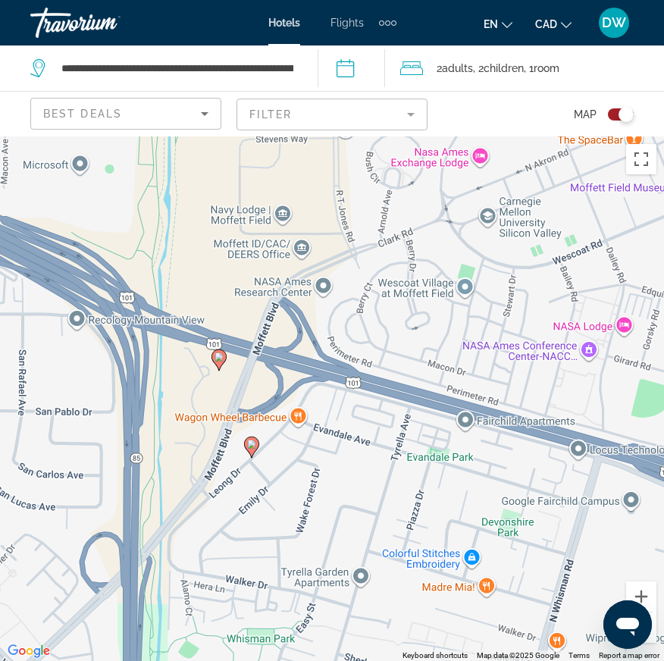
click at [252, 444] on image "Main content" at bounding box center [251, 444] width 9 height 9
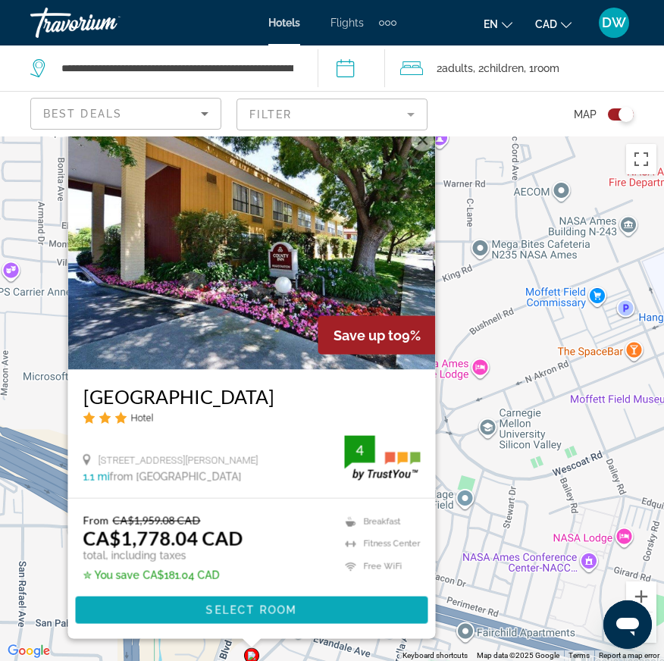
click at [230, 611] on span "Select Room" at bounding box center [251, 610] width 91 height 12
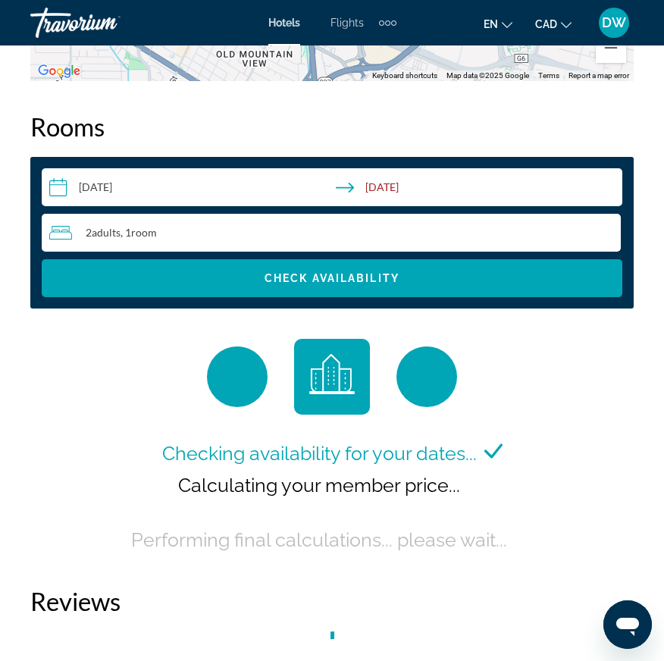
scroll to position [2315, 0]
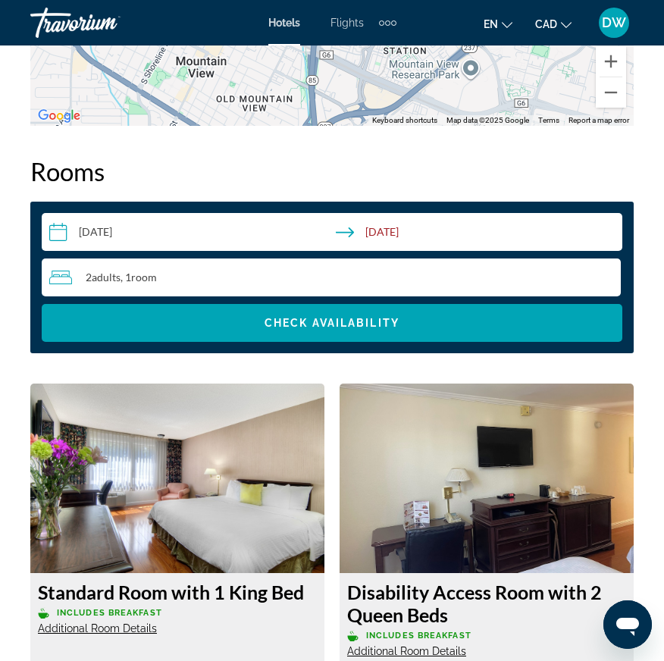
click at [136, 276] on span "Room" at bounding box center [144, 277] width 26 height 13
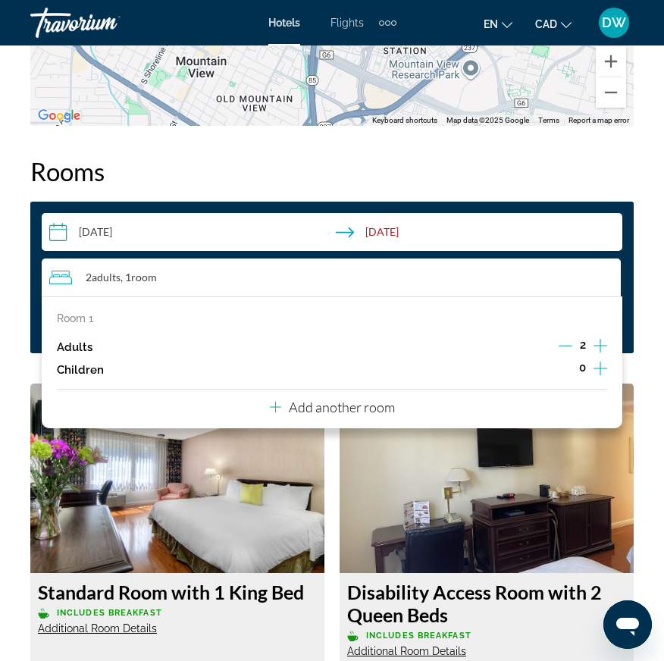
click at [599, 369] on icon "Increment children" at bounding box center [601, 368] width 14 height 18
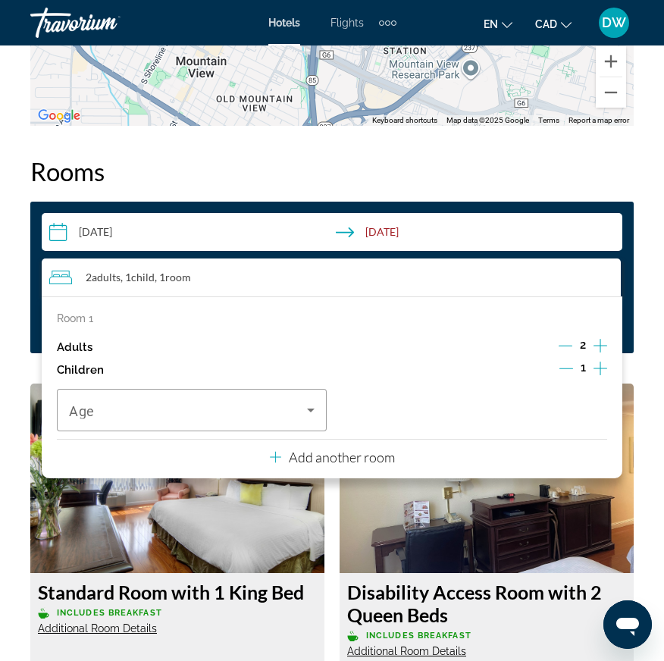
click at [599, 369] on icon "Increment children" at bounding box center [601, 368] width 14 height 18
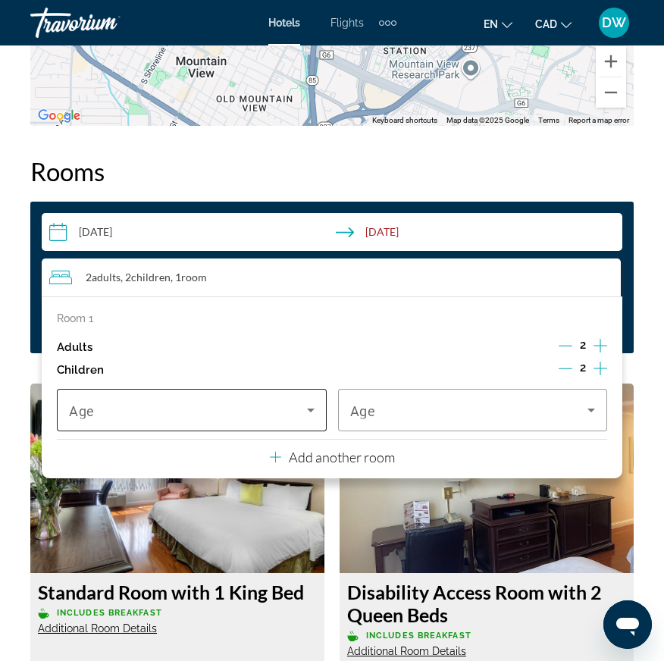
click at [174, 411] on span "Travelers: 2 adults, 2 children" at bounding box center [188, 410] width 238 height 18
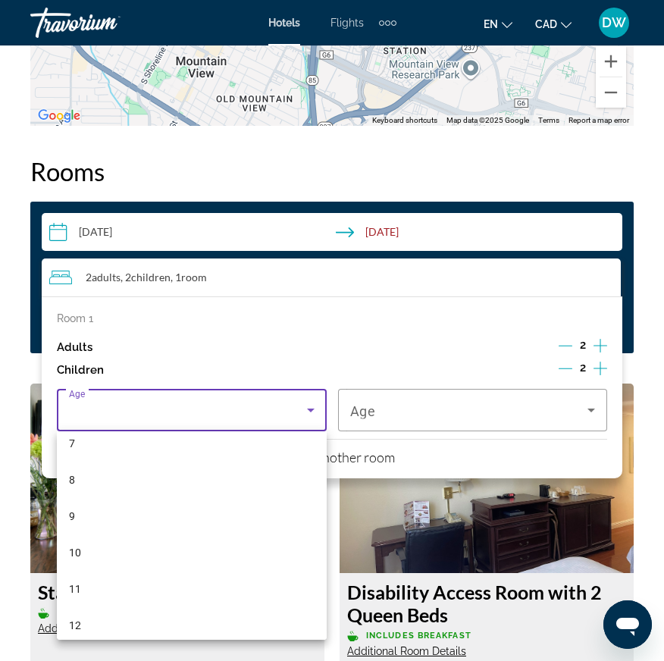
scroll to position [280, 0]
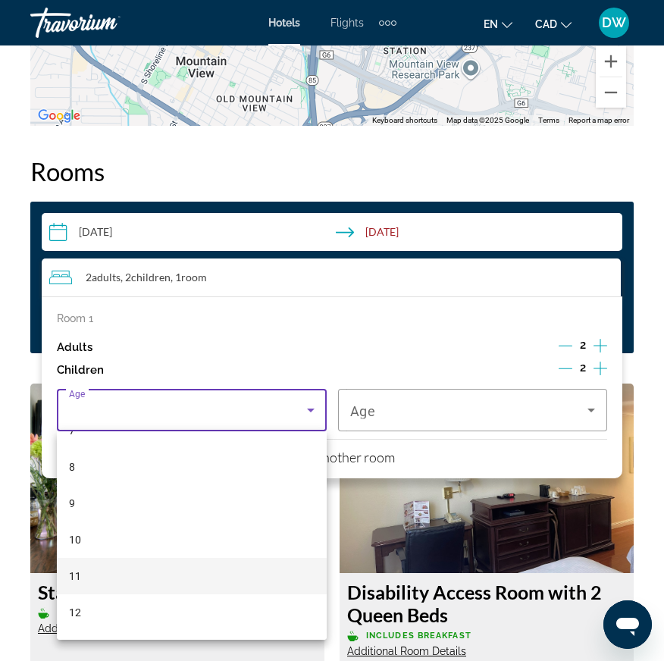
click at [80, 575] on span "11" at bounding box center [75, 576] width 12 height 18
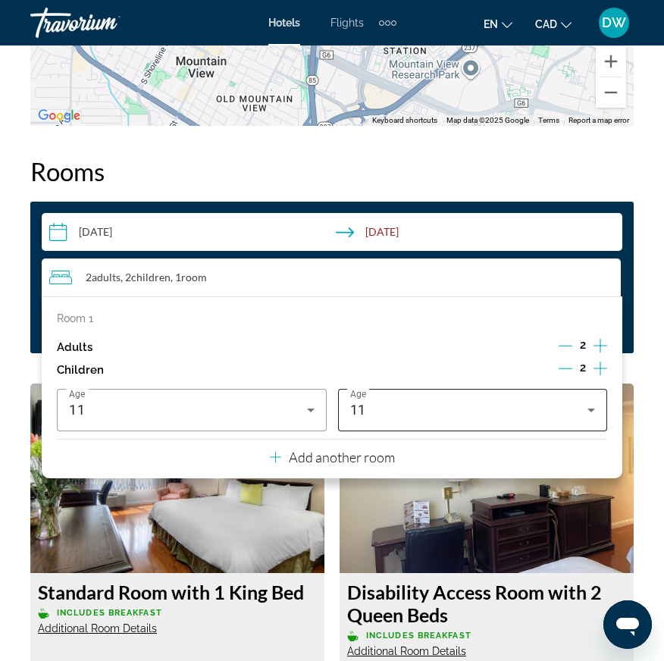
click at [441, 422] on div "11" at bounding box center [473, 410] width 246 height 42
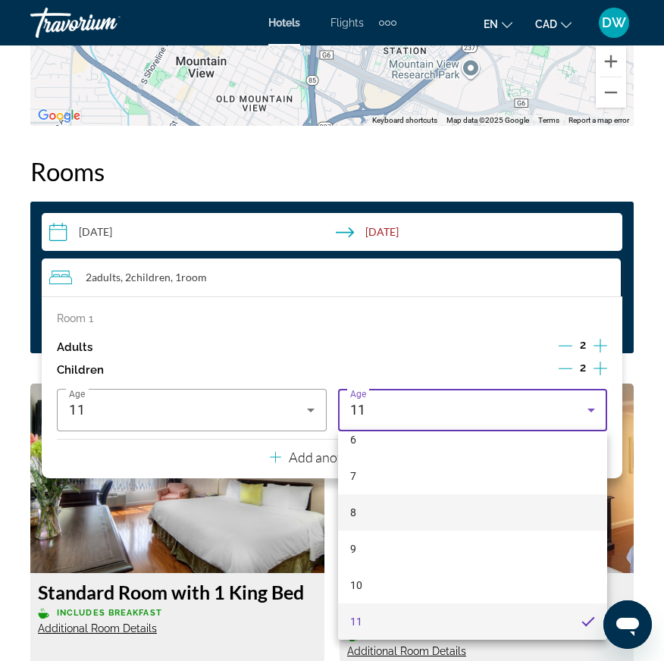
scroll to position [459, 0]
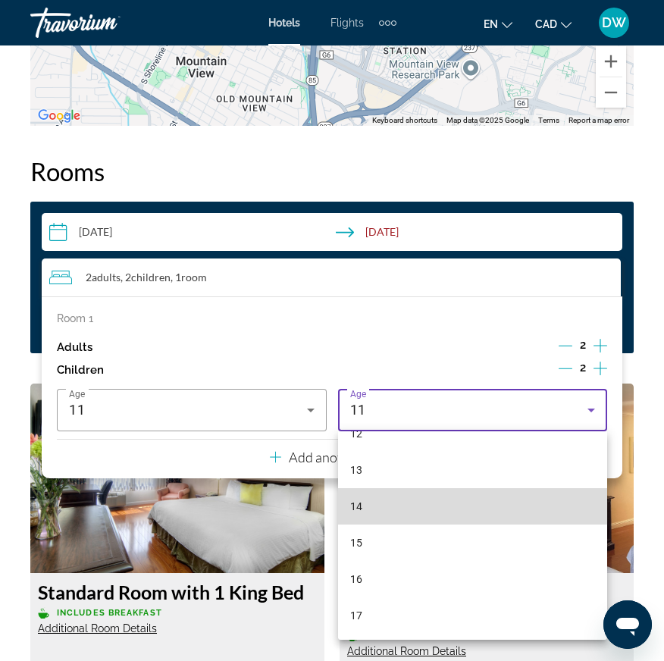
click at [368, 501] on mat-option "14" at bounding box center [473, 506] width 270 height 36
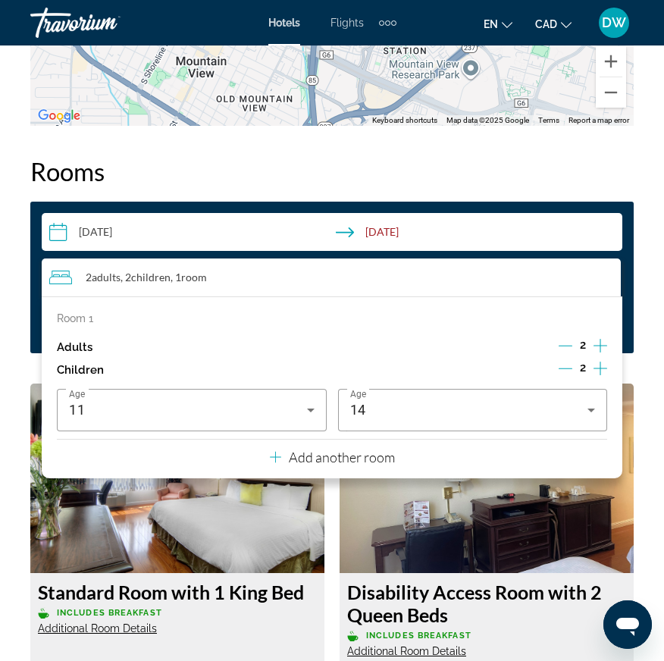
click at [324, 522] on img "Main content" at bounding box center [177, 479] width 294 height 190
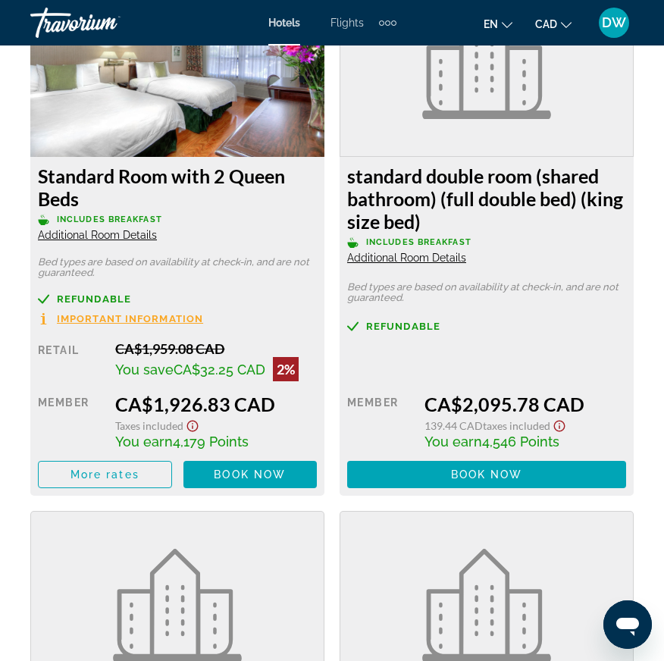
scroll to position [3286, 0]
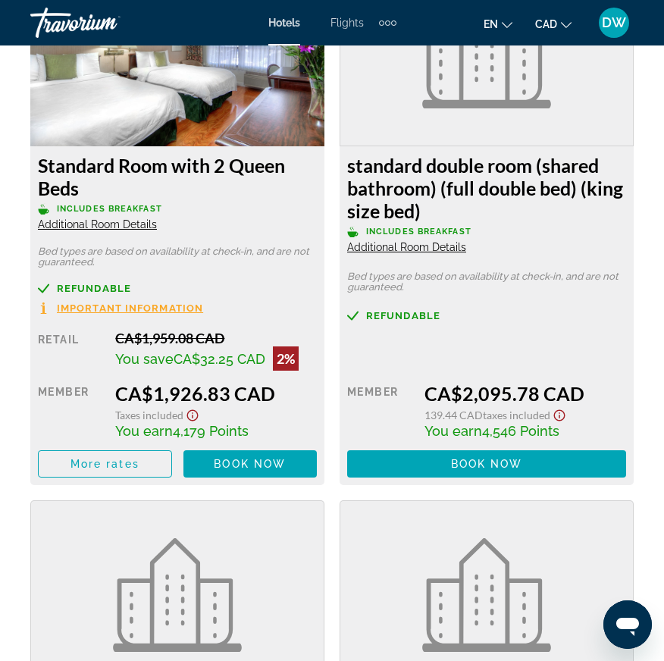
click at [136, 222] on span "Additional Room Details" at bounding box center [97, 224] width 119 height 12
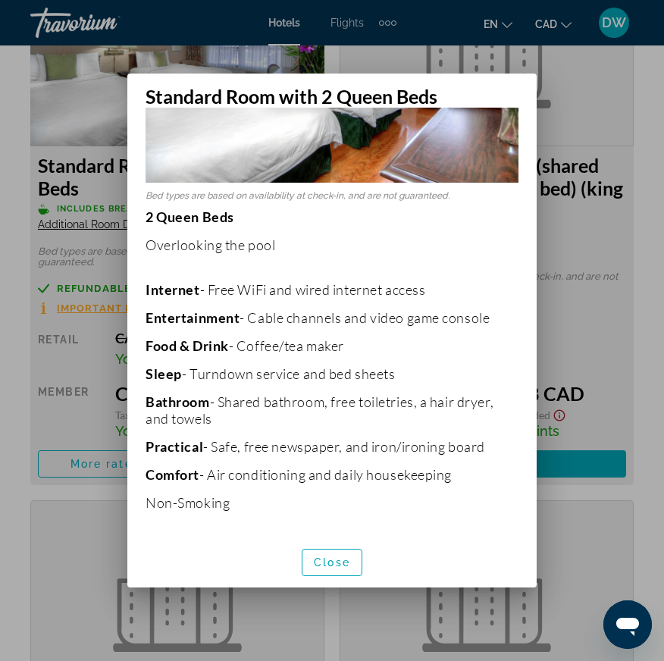
scroll to position [195, 0]
click at [93, 287] on div at bounding box center [332, 330] width 664 height 661
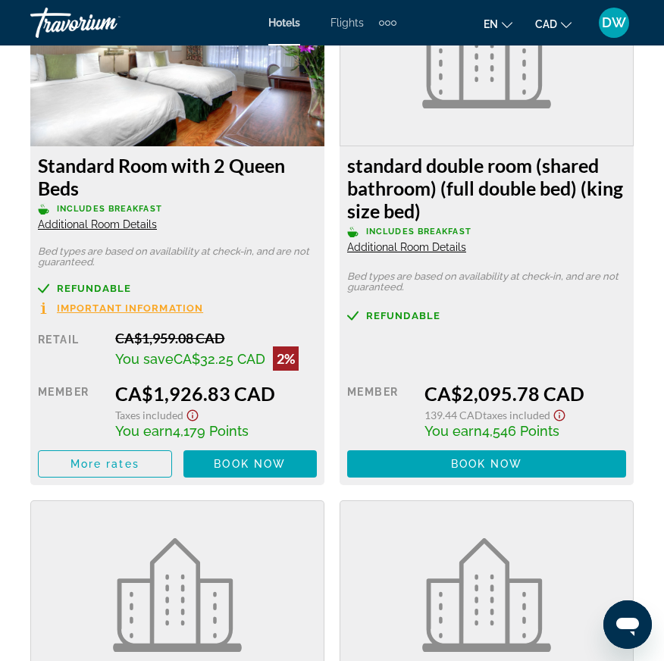
scroll to position [3286, 0]
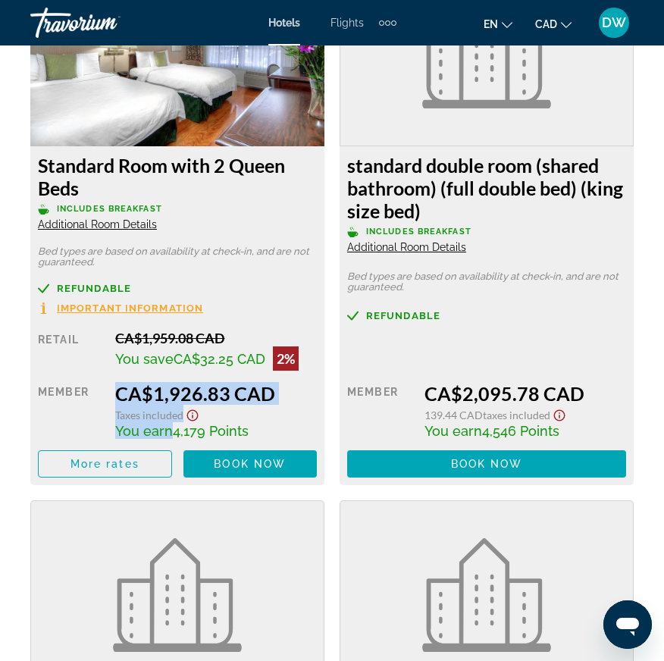
drag, startPoint x: 168, startPoint y: 435, endPoint x: 106, endPoint y: 432, distance: 62.3
click at [106, 432] on div "Retail CA$1,959.08 CAD You save CA$32.25 CAD 2% when you redeem Member CA$1,926…" at bounding box center [177, 404] width 279 height 148
click at [86, 425] on div "Member" at bounding box center [71, 410] width 66 height 57
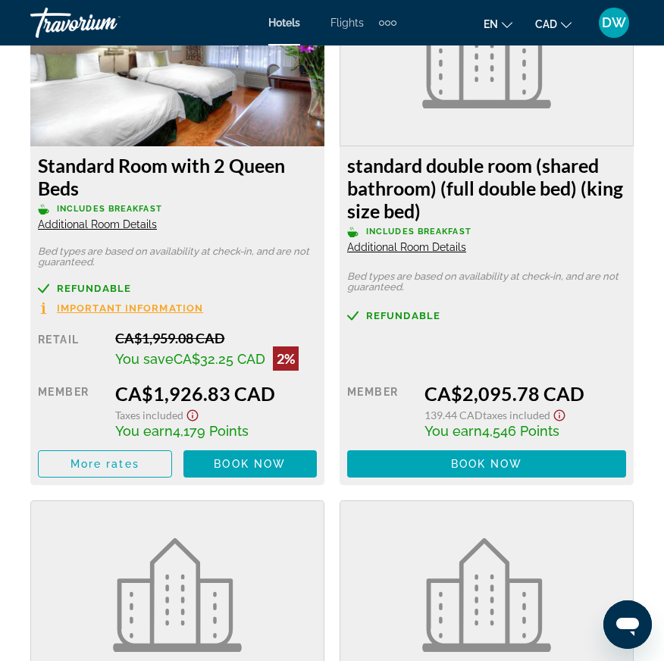
drag, startPoint x: 118, startPoint y: 431, endPoint x: 256, endPoint y: 435, distance: 138.1
click at [256, 435] on div "You earn 4,179 Points" at bounding box center [216, 430] width 202 height 17
